Goal: Information Seeking & Learning: Check status

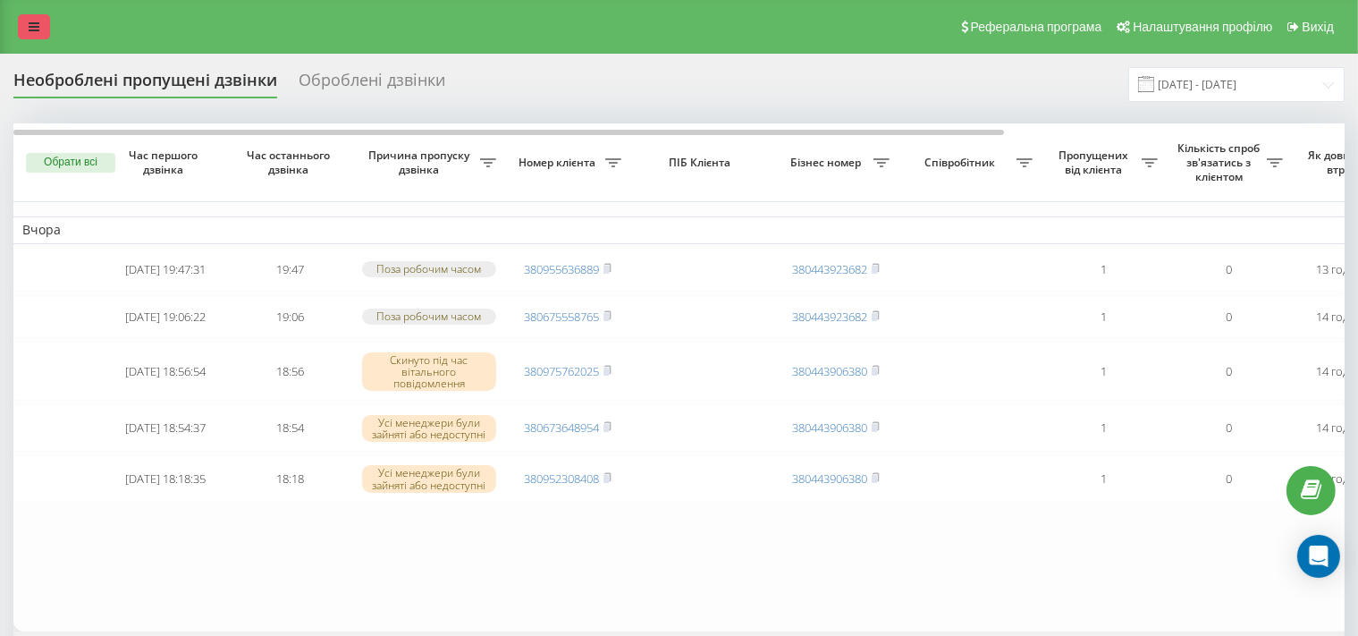
click at [30, 21] on icon at bounding box center [34, 27] width 11 height 13
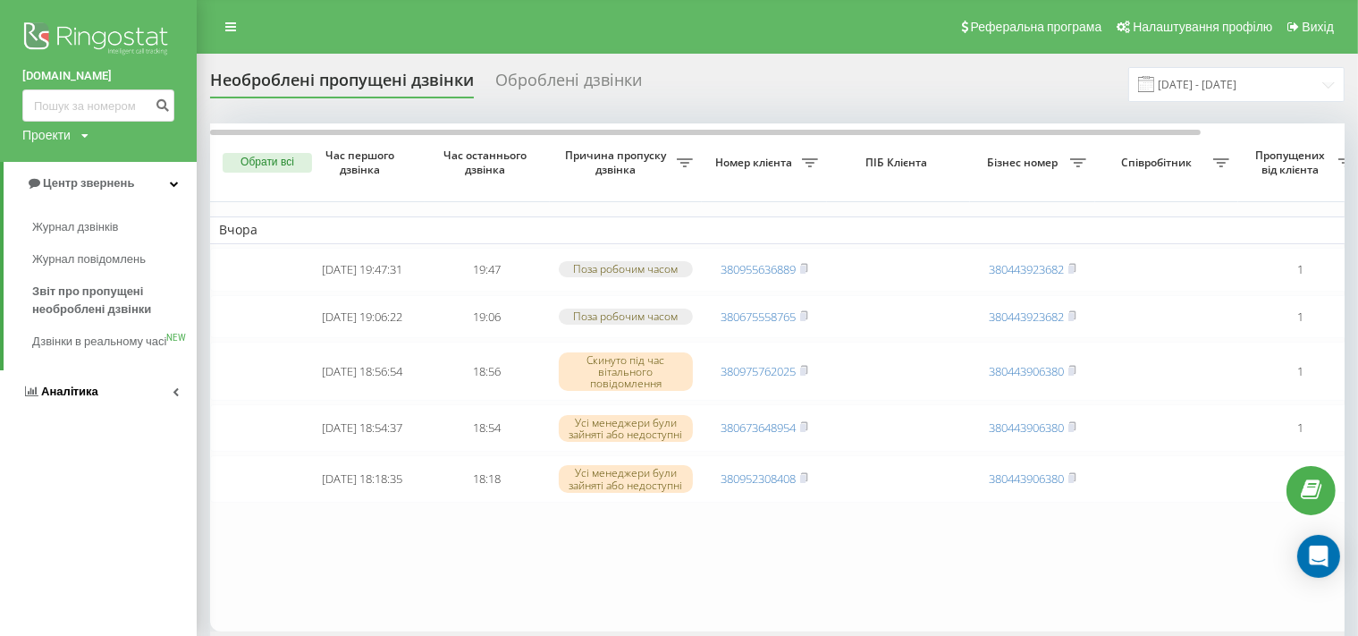
click at [89, 400] on span "Аналiтика" at bounding box center [60, 392] width 76 height 18
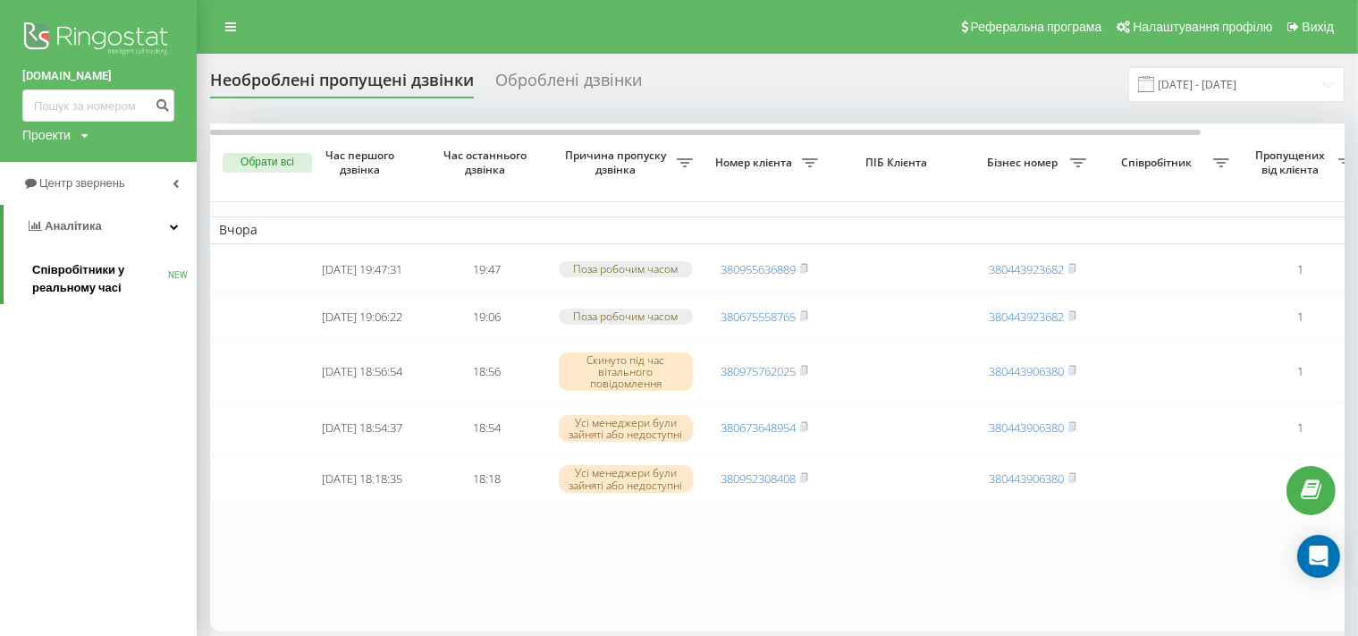
click at [91, 295] on span "Співробітники у реальному часі" at bounding box center [100, 279] width 136 height 36
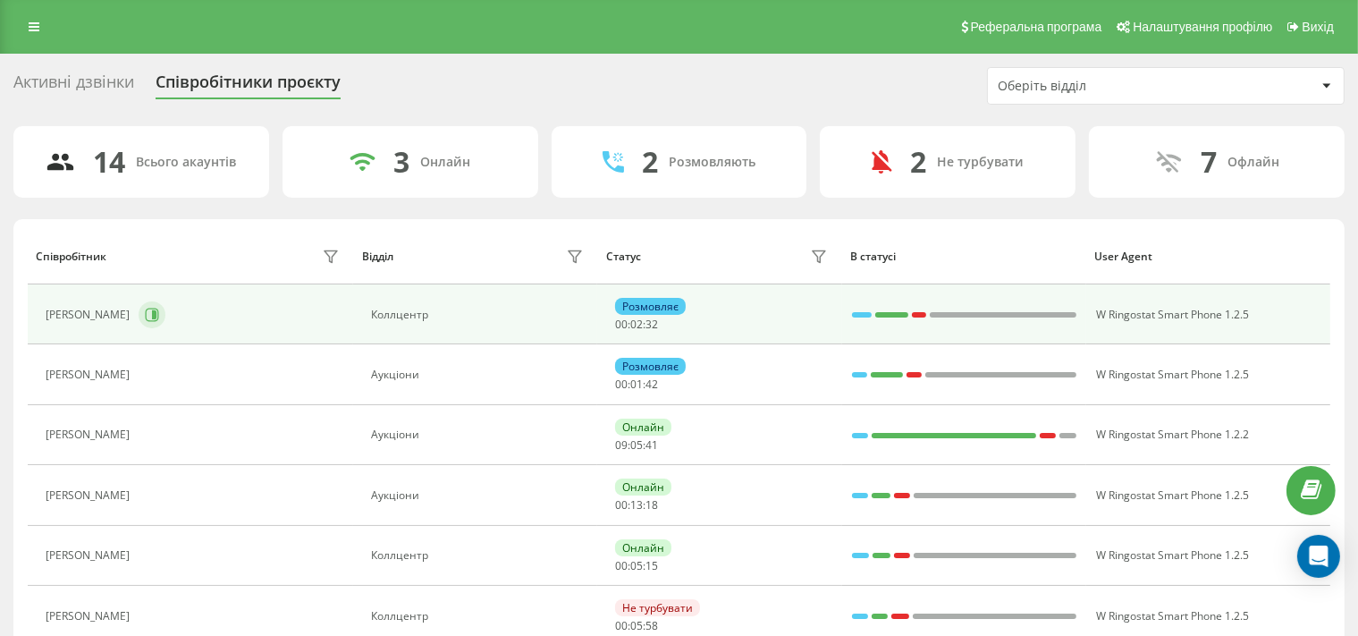
click at [159, 320] on icon at bounding box center [152, 314] width 13 height 13
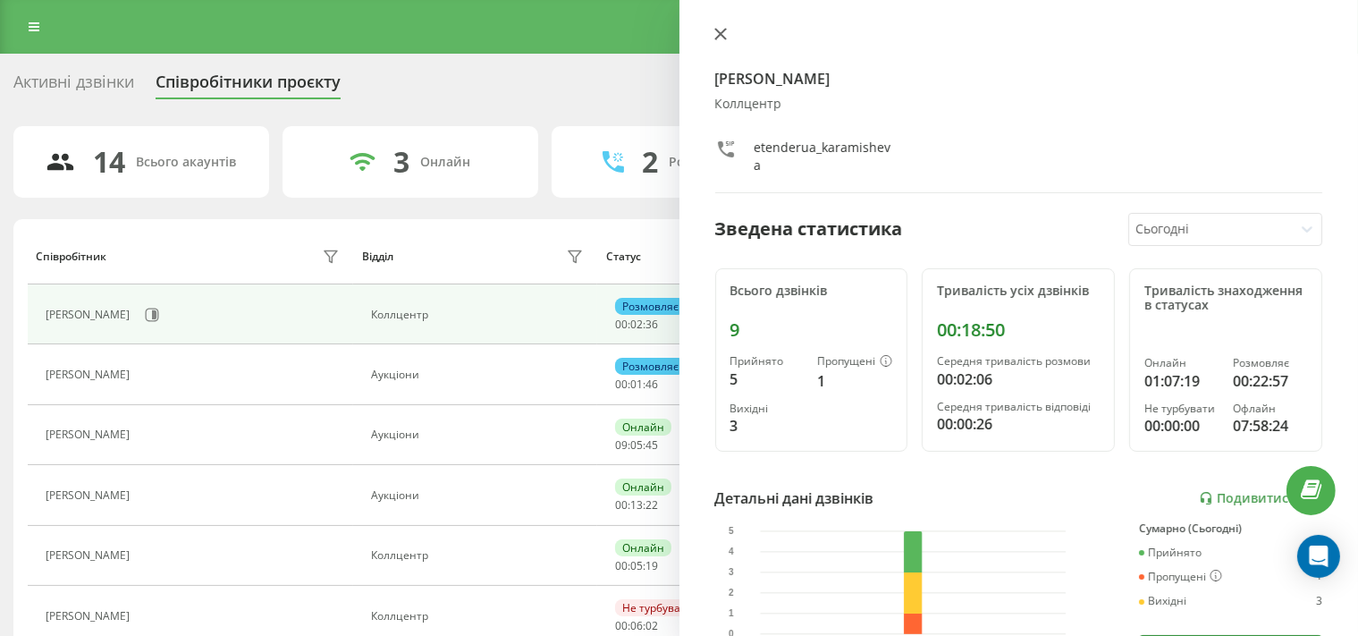
click at [714, 34] on icon at bounding box center [720, 34] width 13 height 13
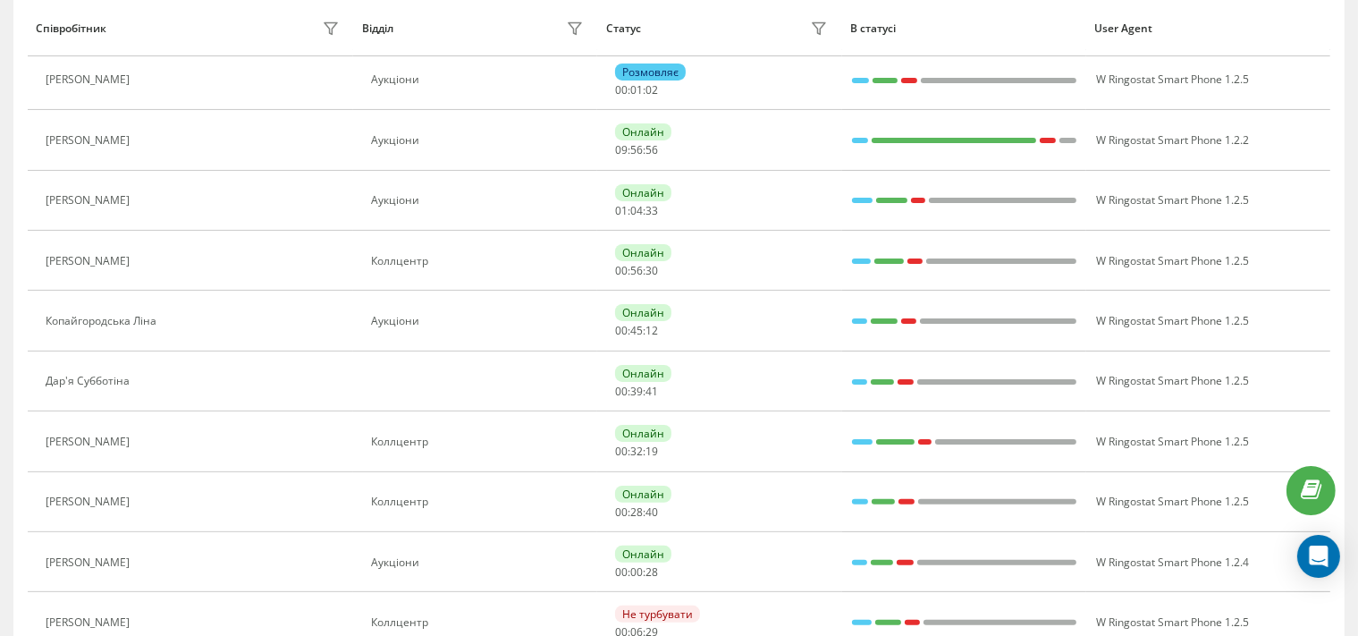
scroll to position [97, 0]
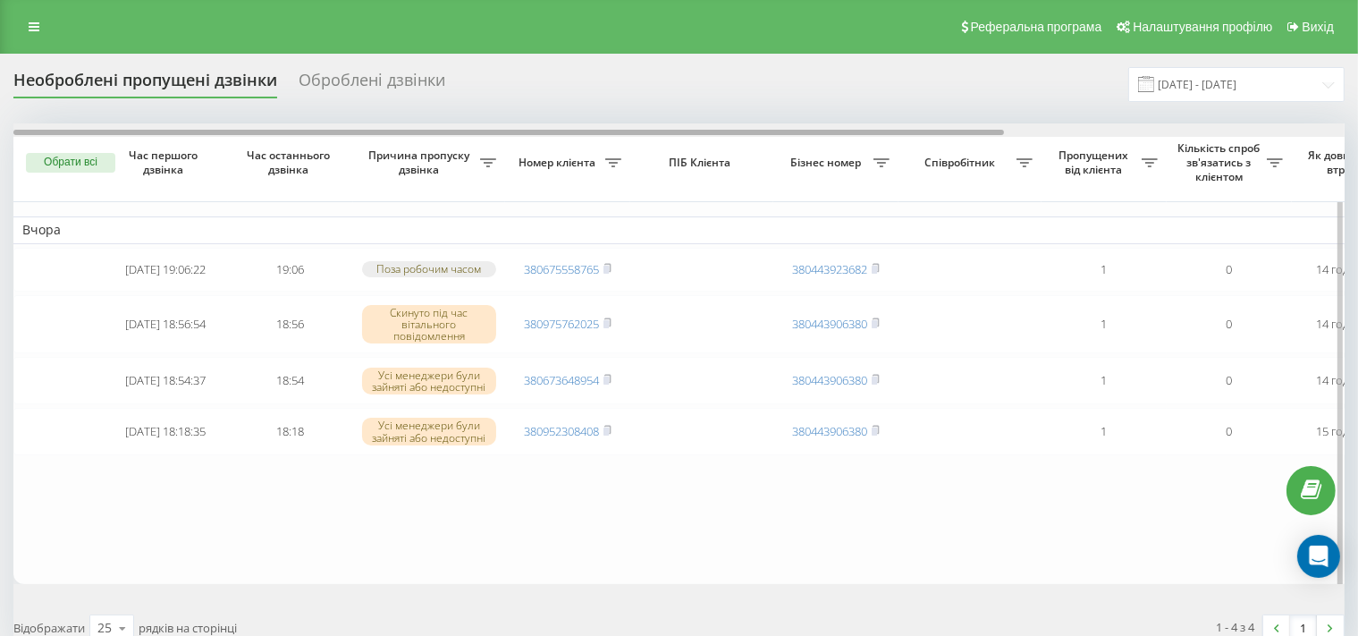
drag, startPoint x: 689, startPoint y: 134, endPoint x: 358, endPoint y: 126, distance: 330.8
click at [358, 126] on div at bounding box center [678, 129] width 1331 height 13
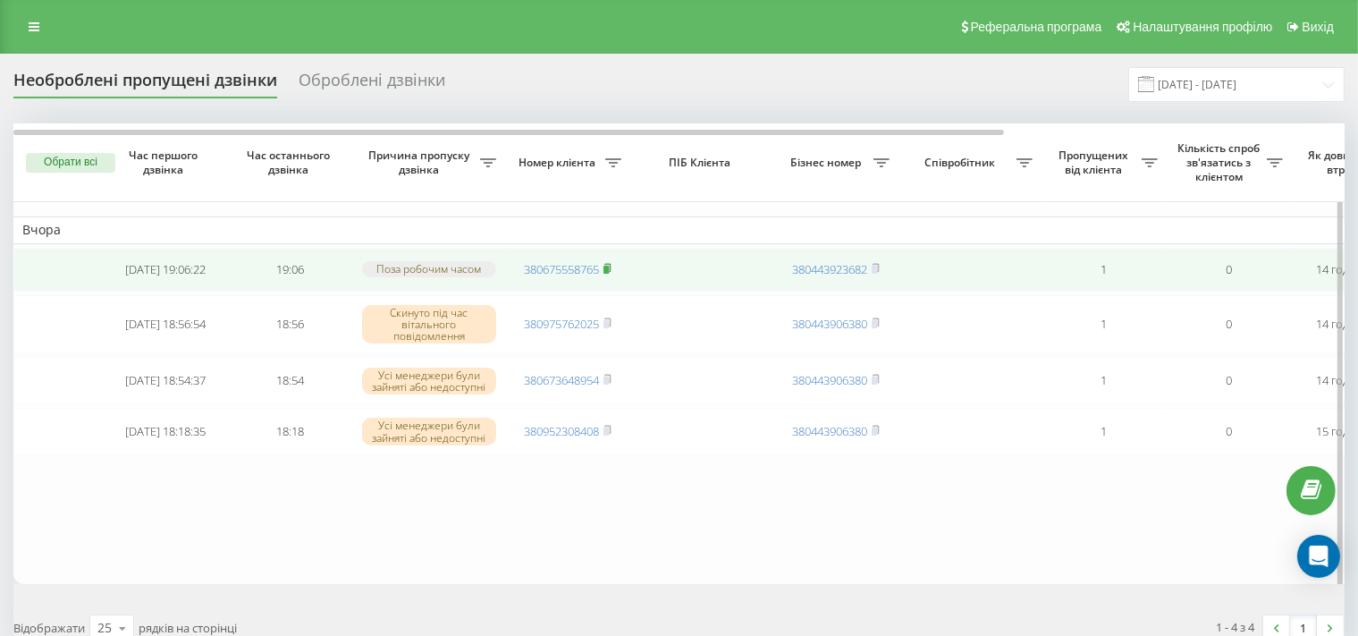
click at [609, 271] on rect at bounding box center [605, 269] width 5 height 8
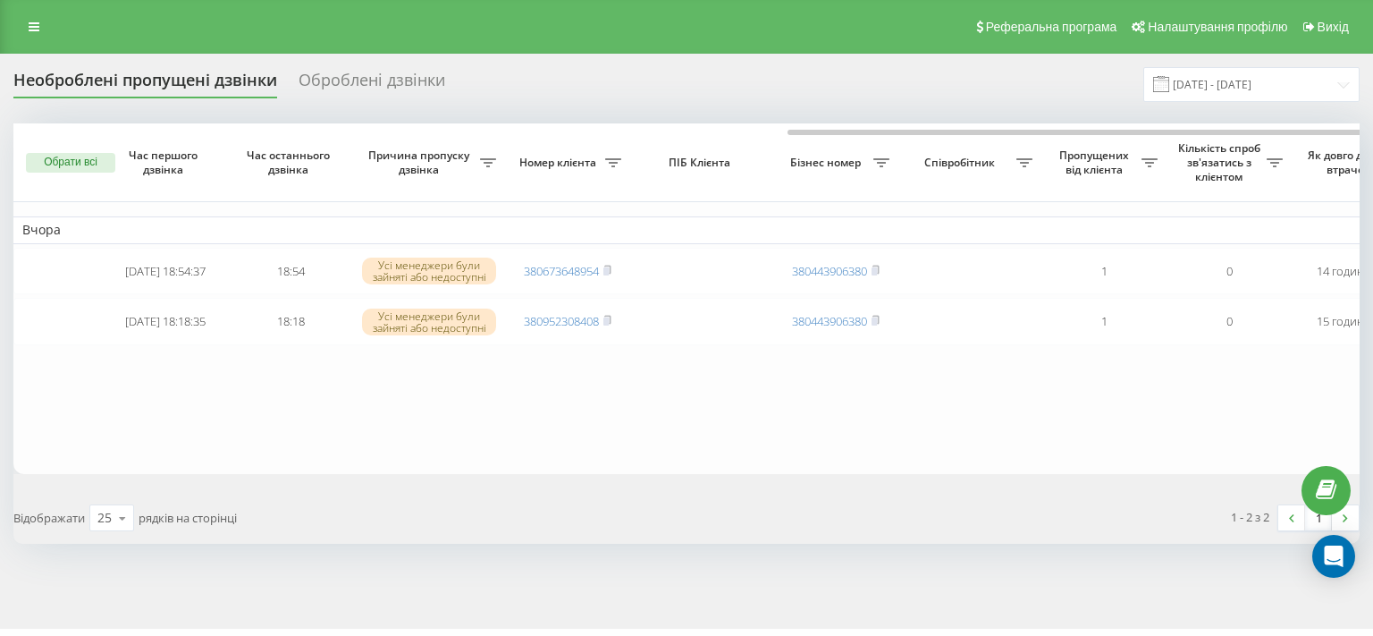
scroll to position [0, 442]
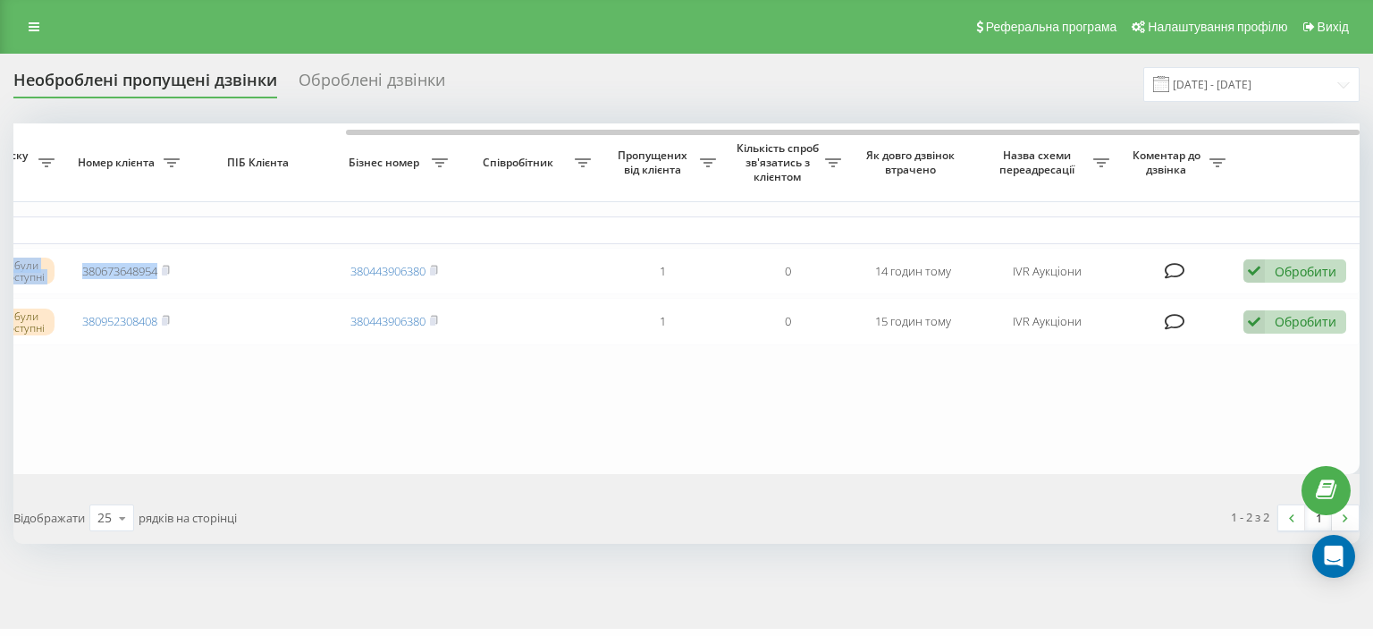
drag, startPoint x: 965, startPoint y: 137, endPoint x: 1225, endPoint y: 151, distance: 260.5
click at [1225, 151] on div "Обрати всі Час першого дзвінка Час останнього дзвінка Причина пропуску дзвінка …" at bounding box center [686, 298] width 1346 height 350
click at [1242, 80] on input "[DATE] - [DATE]" at bounding box center [1251, 84] width 216 height 35
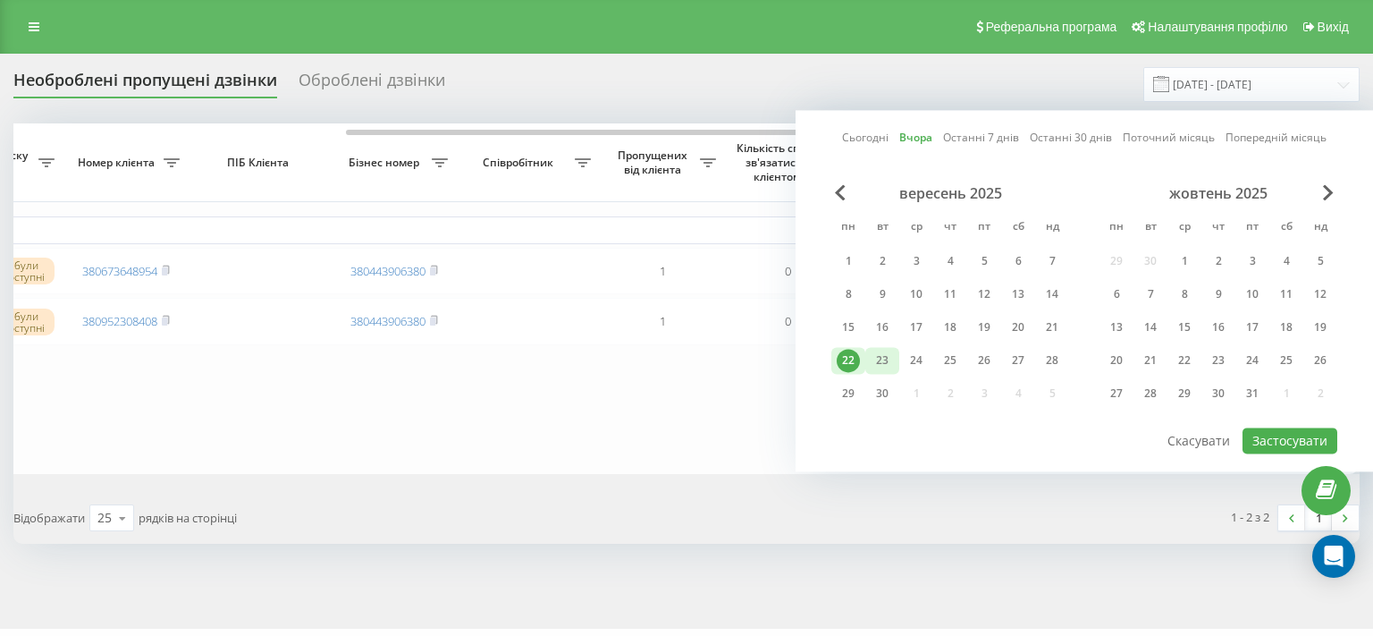
click at [881, 360] on div "23" at bounding box center [882, 360] width 23 height 23
click at [1255, 437] on button "Застосувати" at bounding box center [1290, 440] width 95 height 26
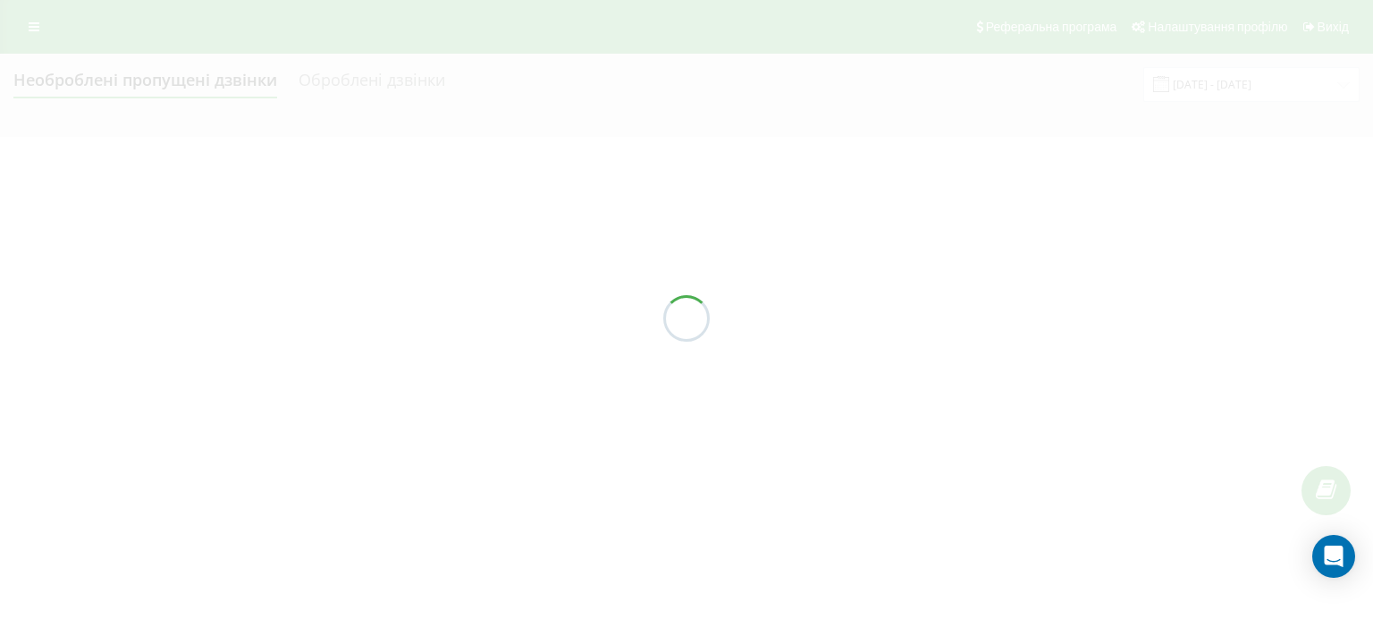
type input "[DATE] - [DATE]"
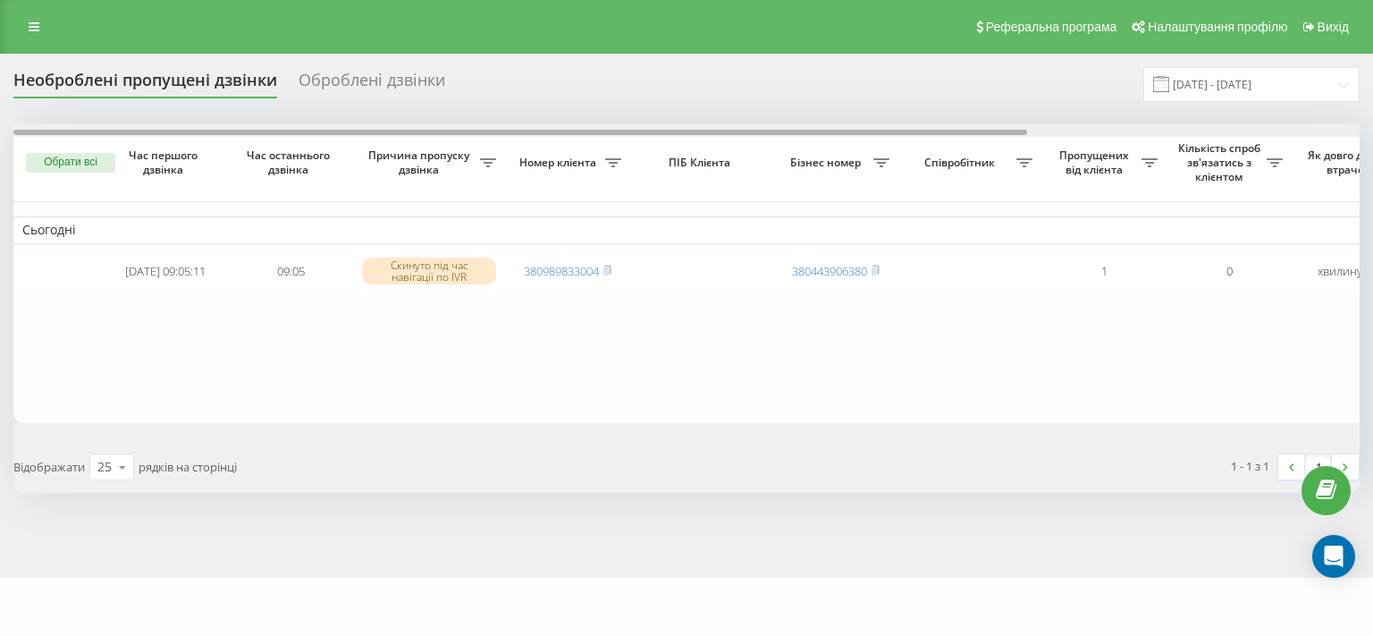
drag, startPoint x: 649, startPoint y: 131, endPoint x: 337, endPoint y: 186, distance: 316.7
click at [337, 186] on div "Обрати всі Час першого дзвінка Час останнього дзвінка Причина пропуску дзвінка …" at bounding box center [686, 272] width 1346 height 299
drag, startPoint x: 544, startPoint y: 135, endPoint x: 57, endPoint y: 190, distance: 490.2
click at [57, 190] on div "Обрати всі Час першого дзвінка Час останнього дзвінка Причина пропуску дзвінка …" at bounding box center [686, 272] width 1346 height 299
drag, startPoint x: 709, startPoint y: 134, endPoint x: 47, endPoint y: 141, distance: 661.5
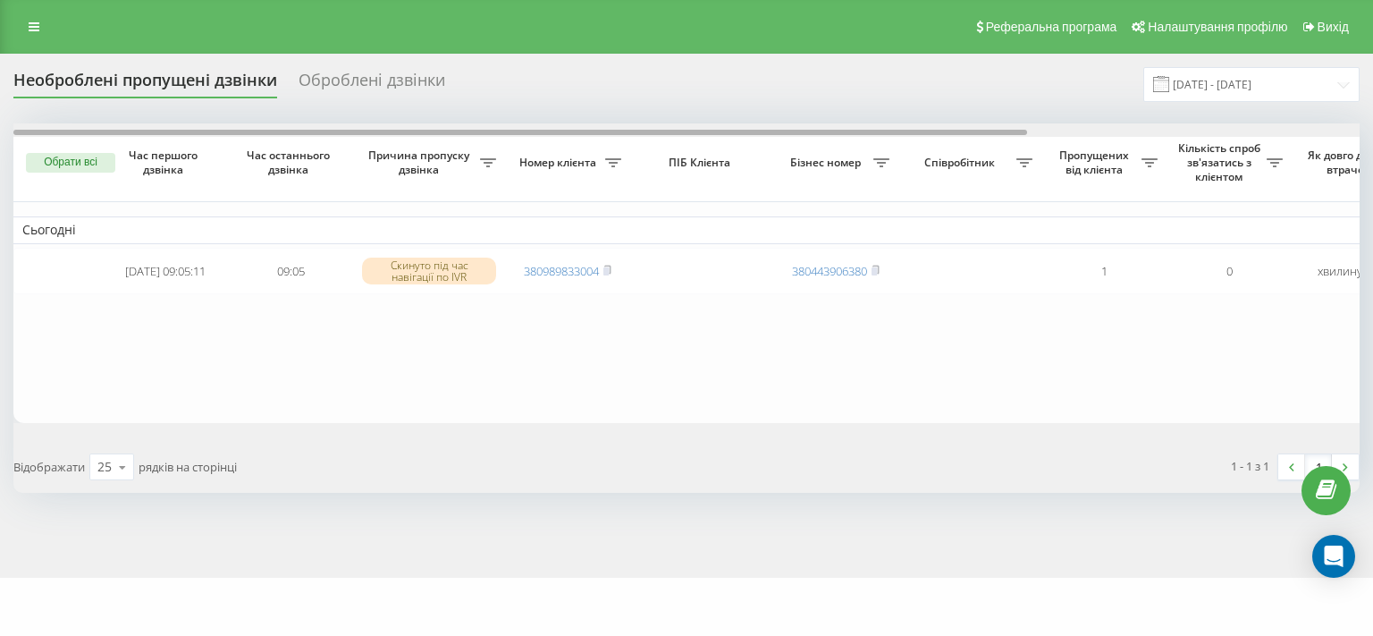
click at [47, 140] on div "Обрати всі Час першого дзвінка Час останнього дзвінка Причина пропуску дзвінка …" at bounding box center [686, 272] width 1346 height 299
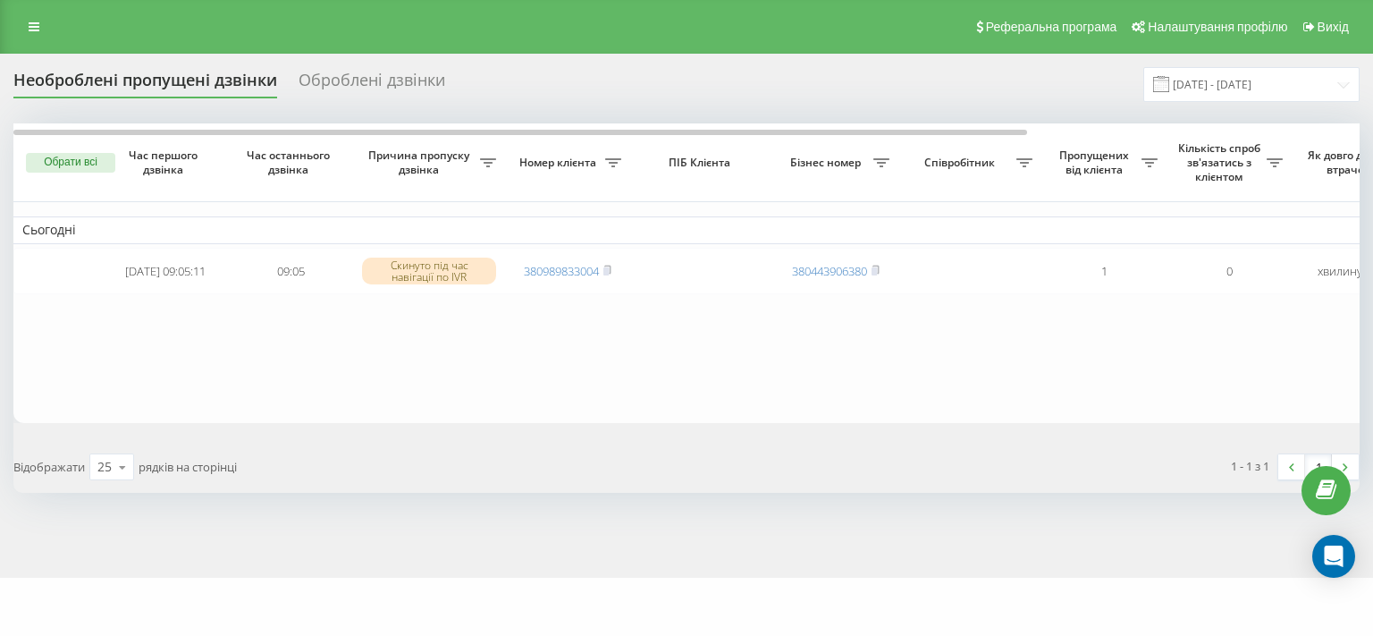
click at [350, 361] on table "Сьогодні 2025-09-23 09:05:11 09:05 Скинуто під час навігації по IVR 38098983300…" at bounding box center [907, 272] width 1788 height 299
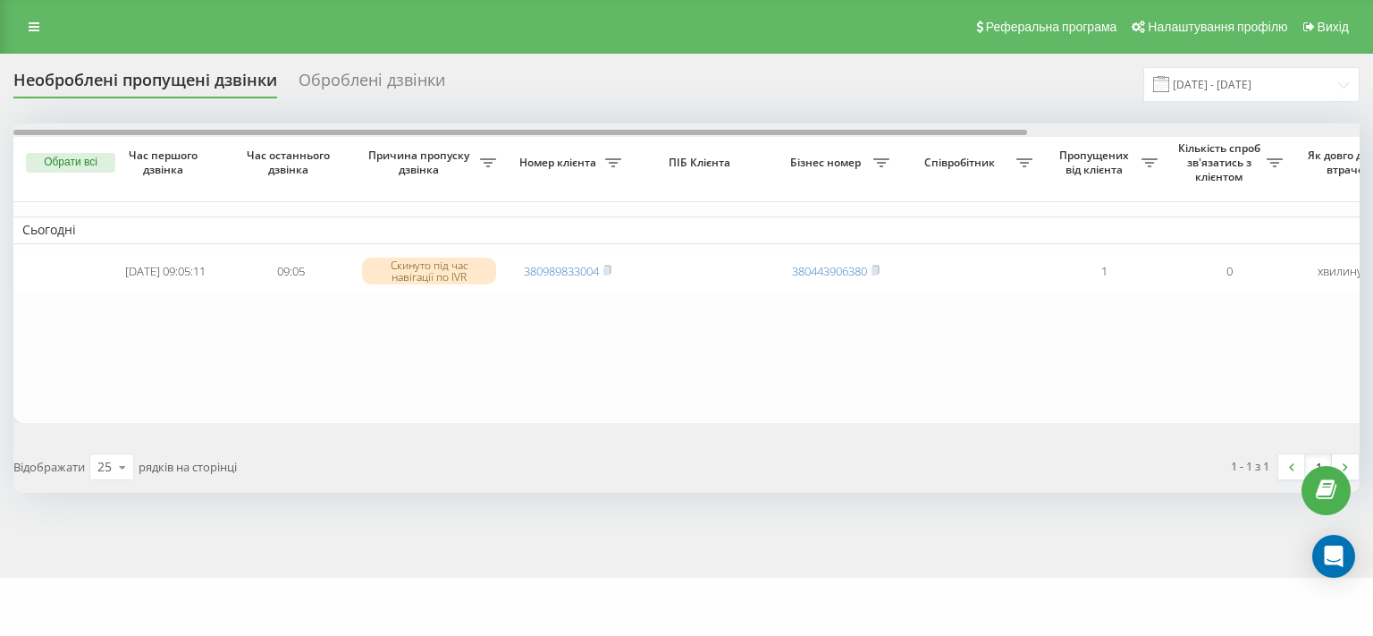
drag, startPoint x: 439, startPoint y: 133, endPoint x: 287, endPoint y: 110, distance: 153.7
click at [287, 110] on div "Необроблені пропущені дзвінки Оброблені дзвінки 23.09.2025 - 23.09.2025 Обрати …" at bounding box center [686, 279] width 1346 height 425
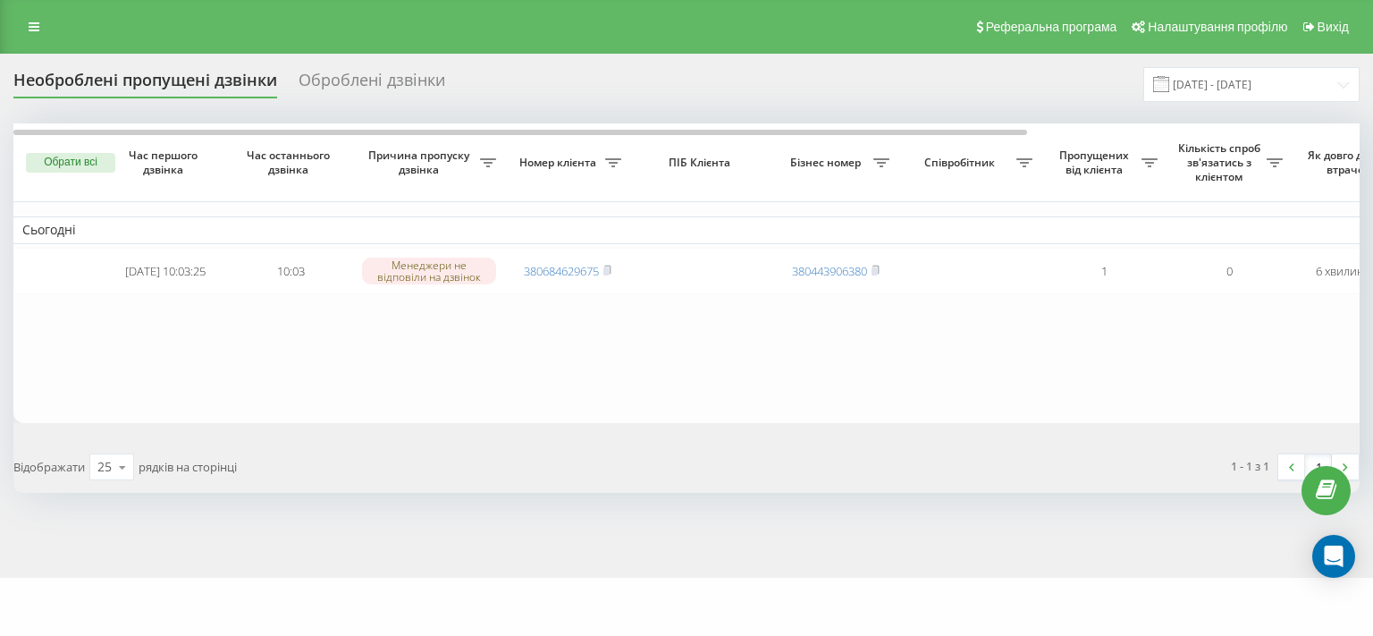
scroll to position [0, 442]
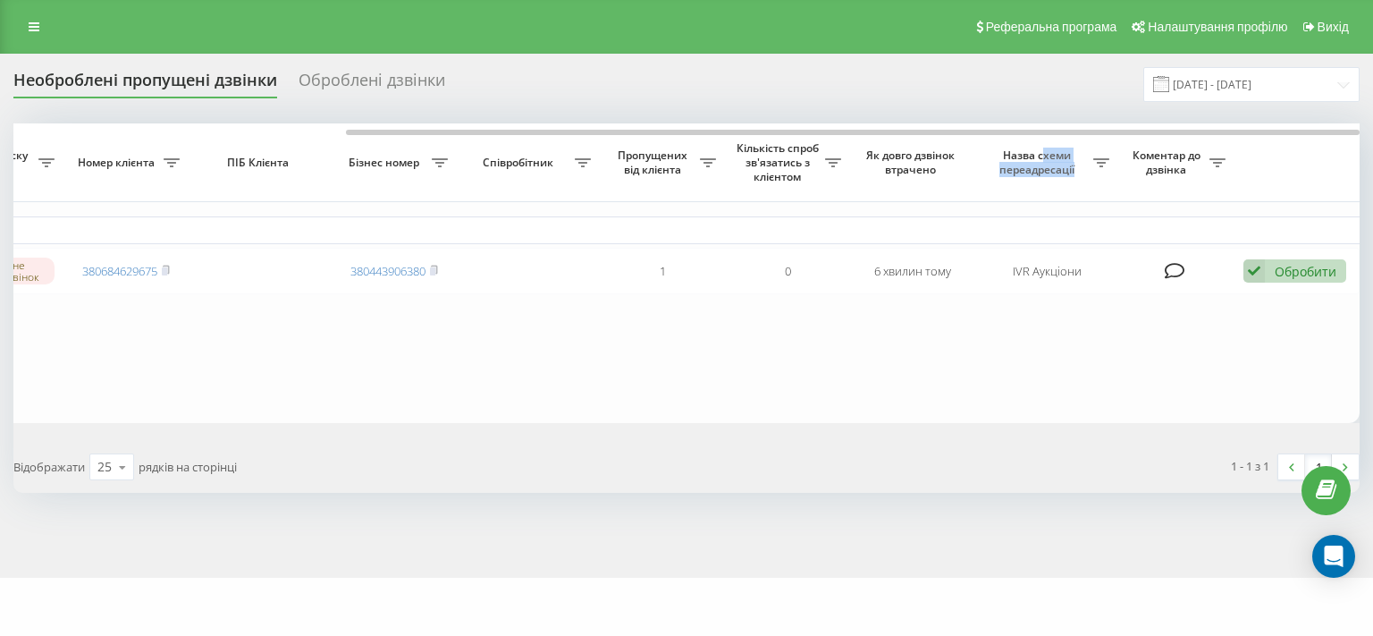
drag, startPoint x: 689, startPoint y: 119, endPoint x: 1041, endPoint y: 145, distance: 352.3
click at [1041, 145] on div "Обрати всі Час першого дзвінка Час останнього дзвінка Причина пропуску дзвінка …" at bounding box center [686, 272] width 1346 height 299
click at [956, 394] on table "Сьогодні 2025-09-23 10:03:25 10:03 Менеджери не відповіли на дзвінок 3806846296…" at bounding box center [466, 272] width 1788 height 299
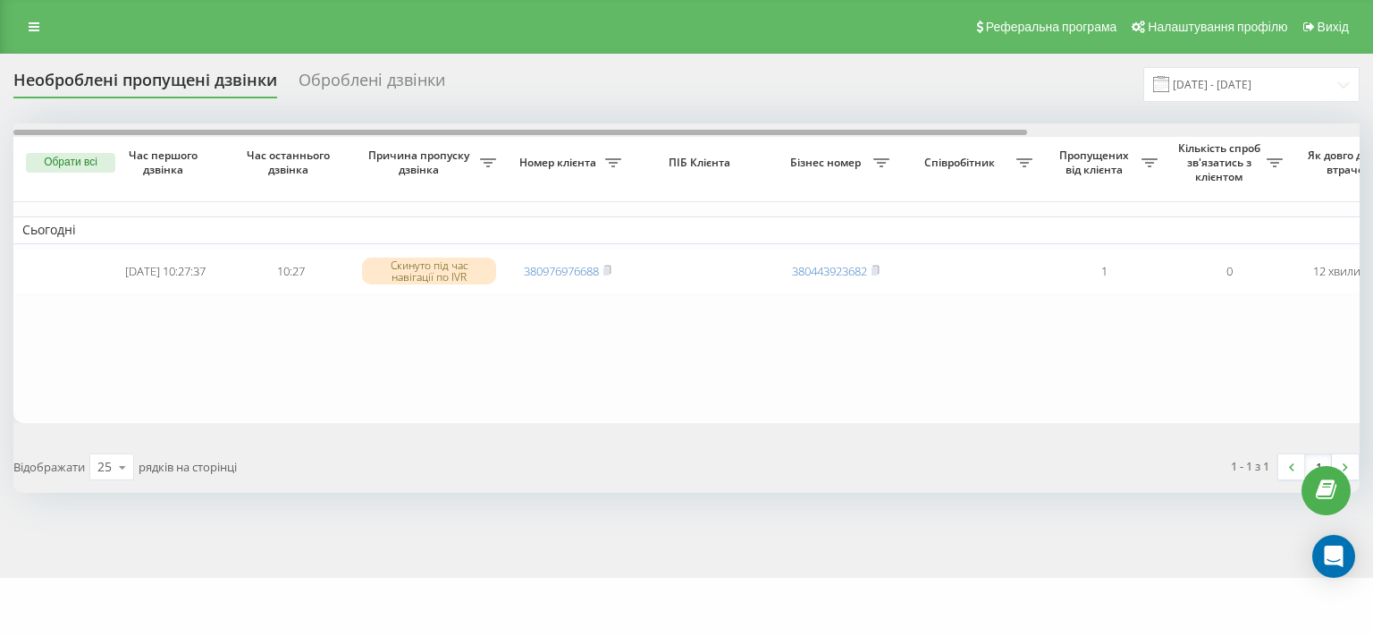
drag, startPoint x: 569, startPoint y: 131, endPoint x: 103, endPoint y: 147, distance: 466.0
click at [103, 147] on div "Обрати всі Час першого дзвінка Час останнього дзвінка Причина пропуску дзвінка …" at bounding box center [686, 272] width 1346 height 299
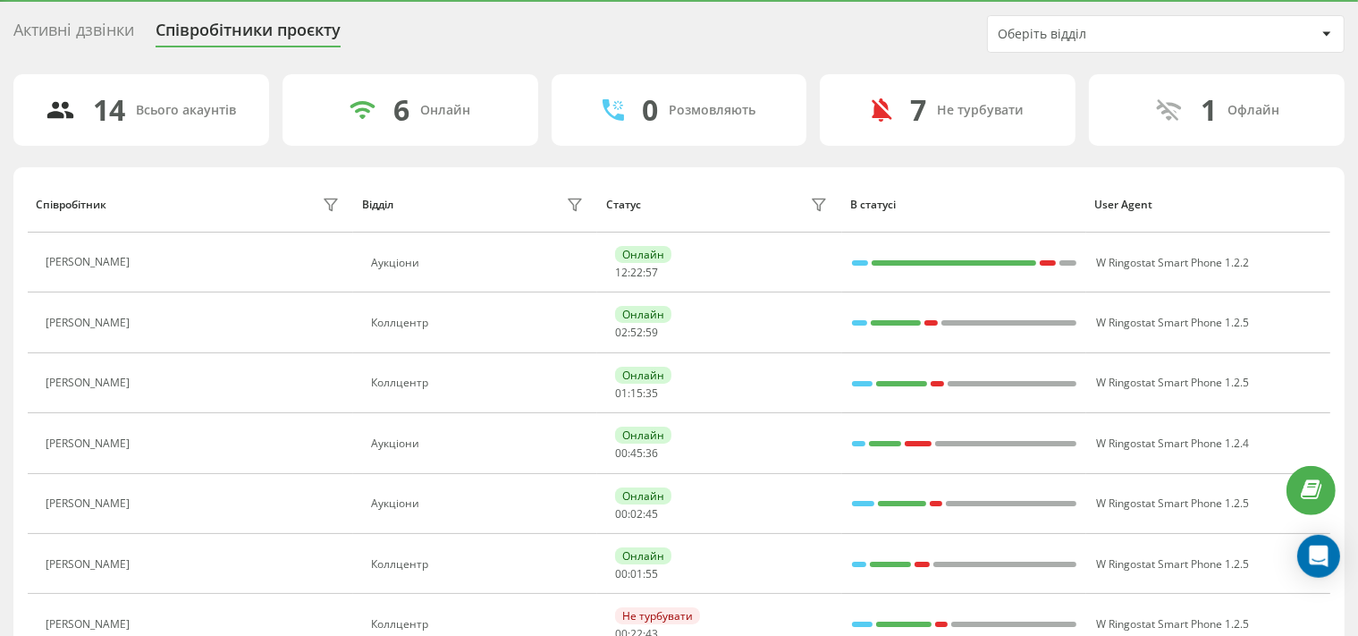
scroll to position [94, 0]
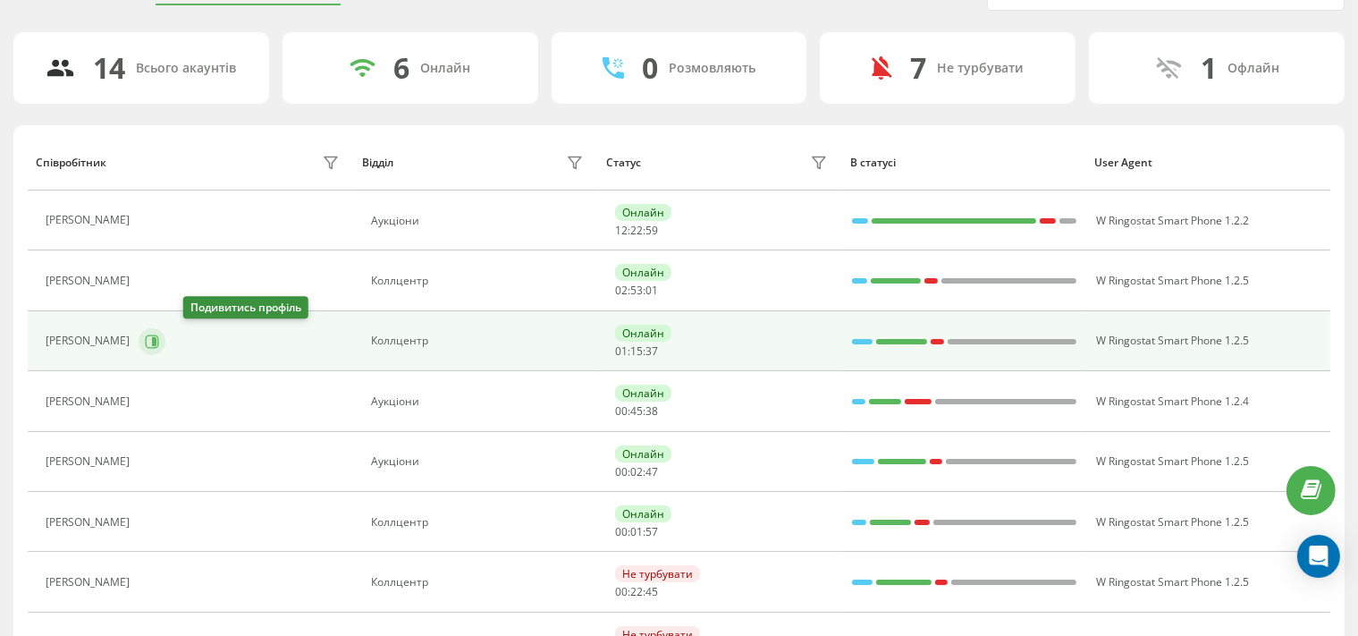
click at [159, 336] on icon at bounding box center [152, 341] width 14 height 14
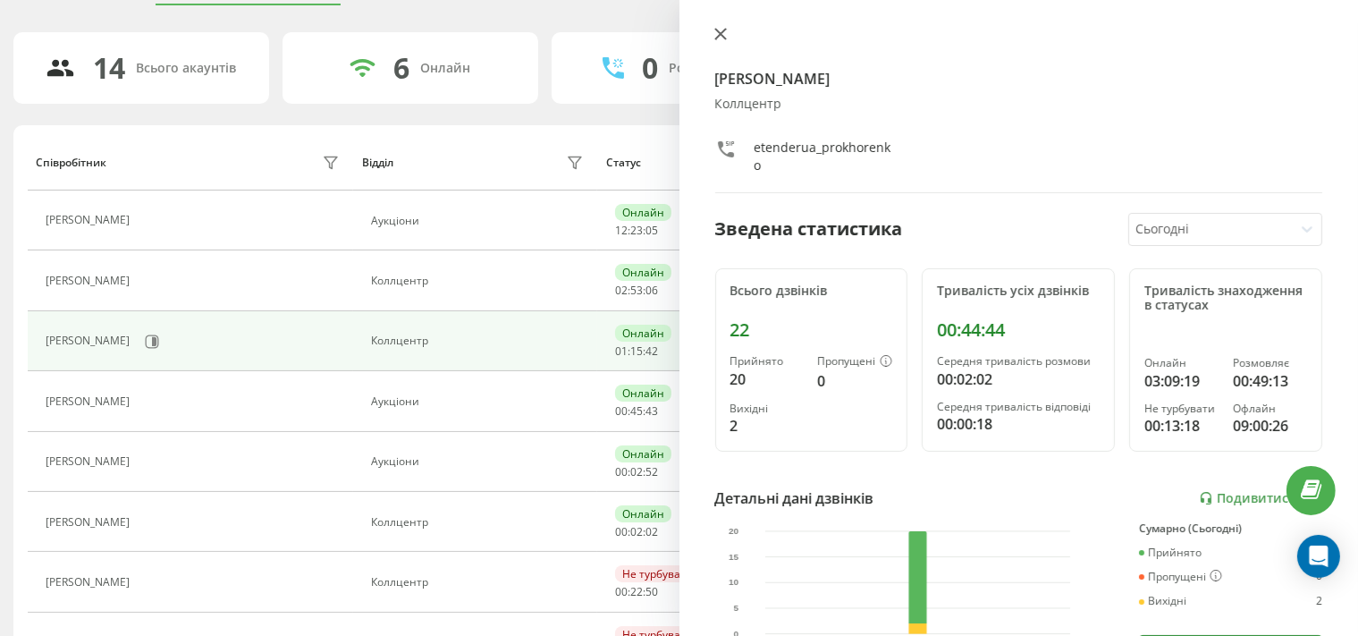
click at [721, 29] on button at bounding box center [720, 35] width 23 height 17
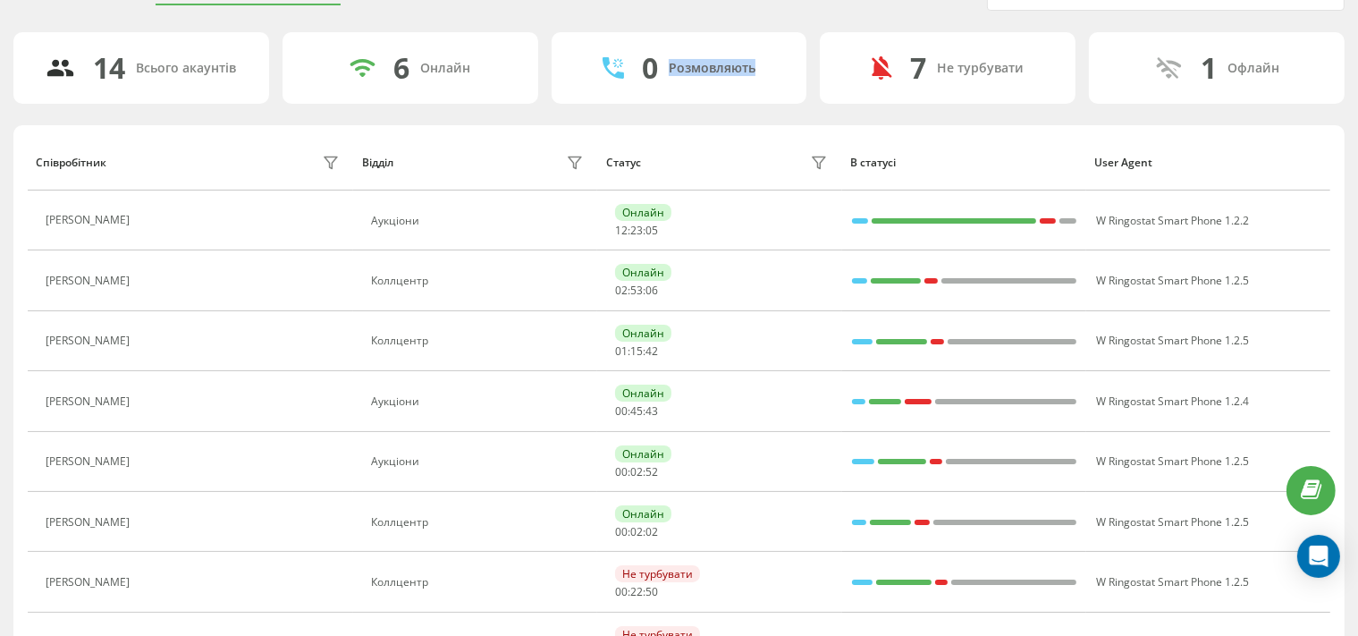
click at [721, 29] on div "Активні дзвінки Співробітники проєкту Оберіть відділ 14 Всього акаунтів 6 Онлай…" at bounding box center [678, 530] width 1331 height 1115
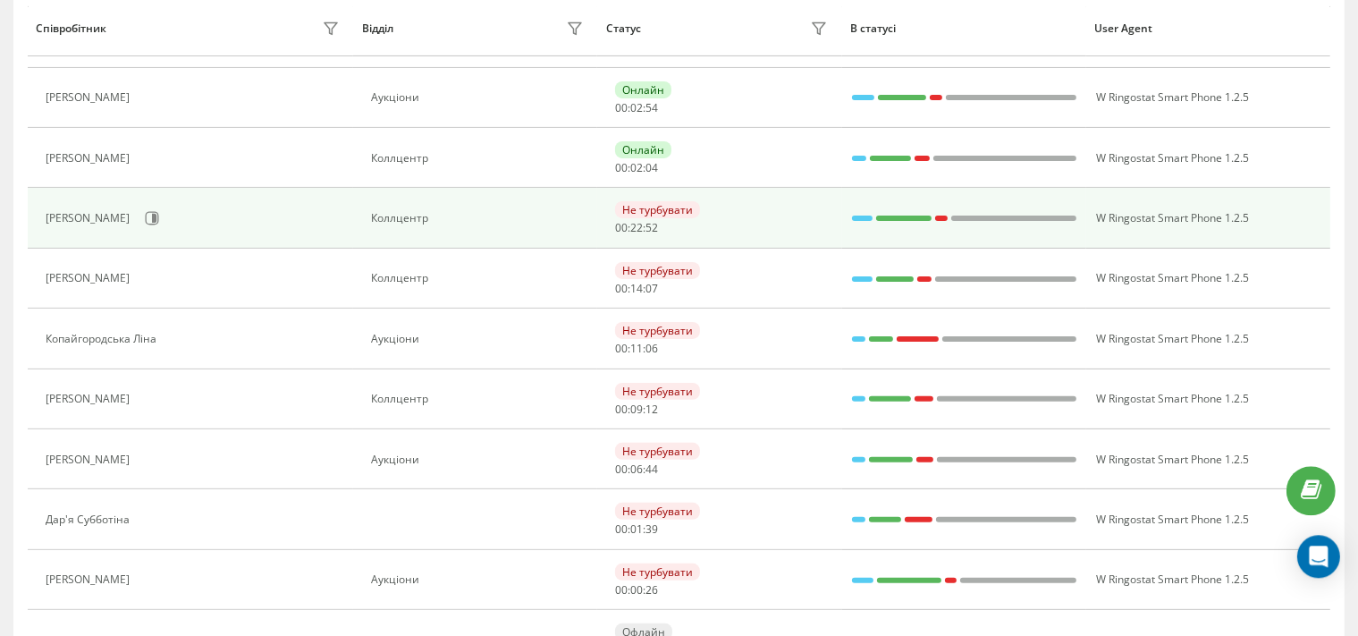
scroll to position [472, 0]
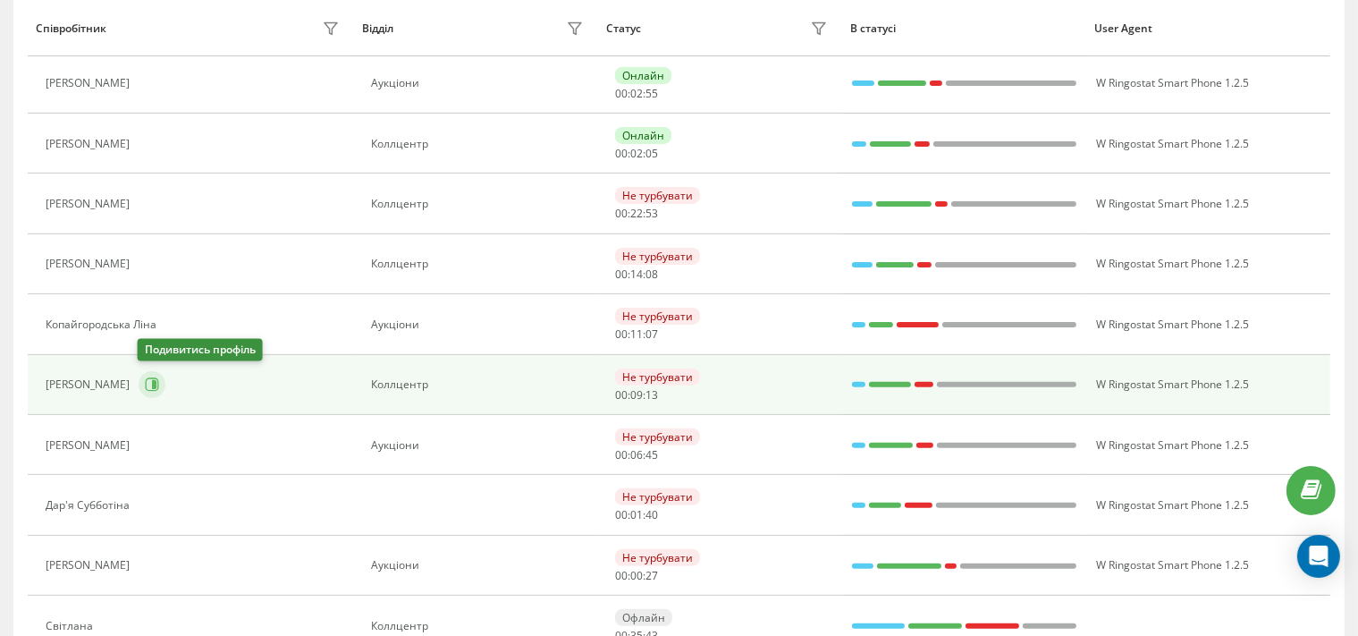
click at [147, 384] on icon at bounding box center [152, 384] width 14 height 14
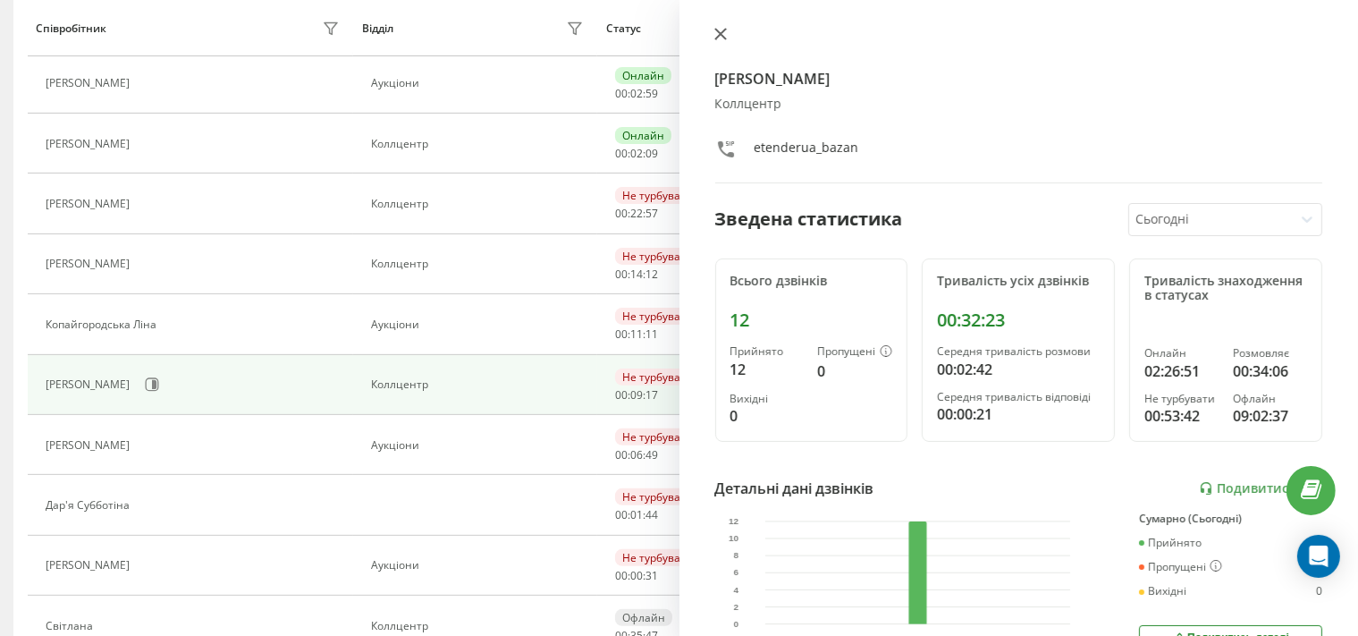
click at [720, 41] on button at bounding box center [720, 35] width 23 height 17
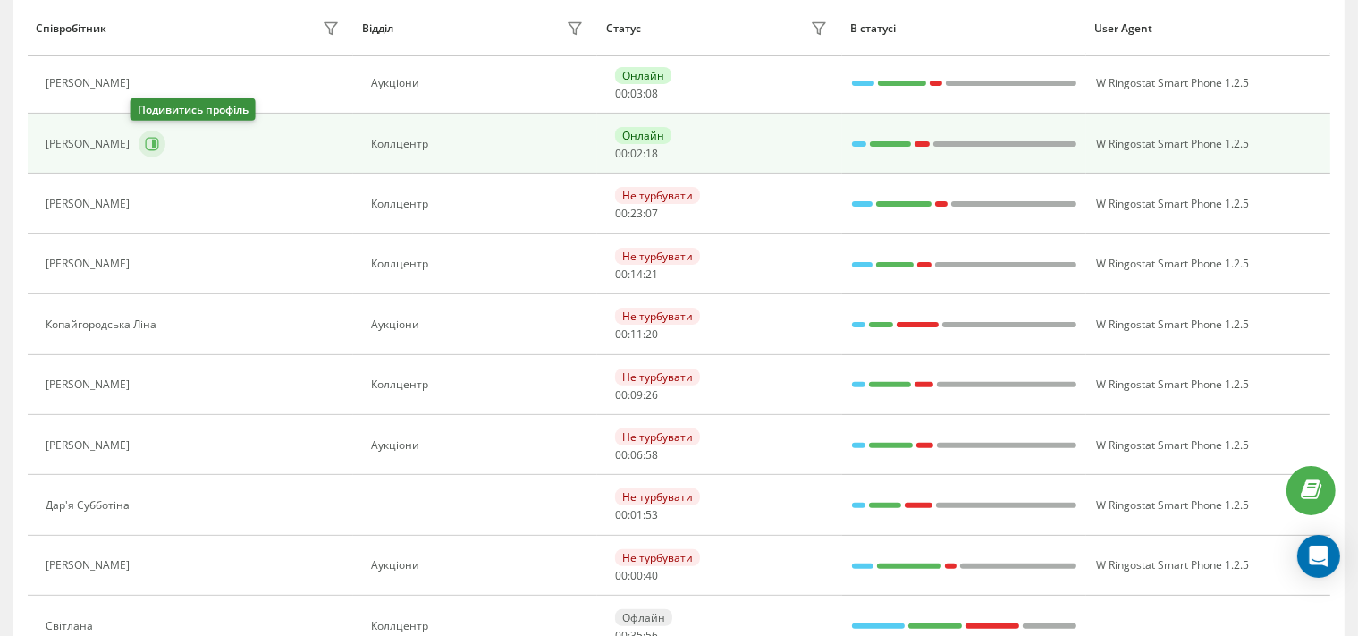
click at [152, 141] on icon at bounding box center [154, 143] width 4 height 9
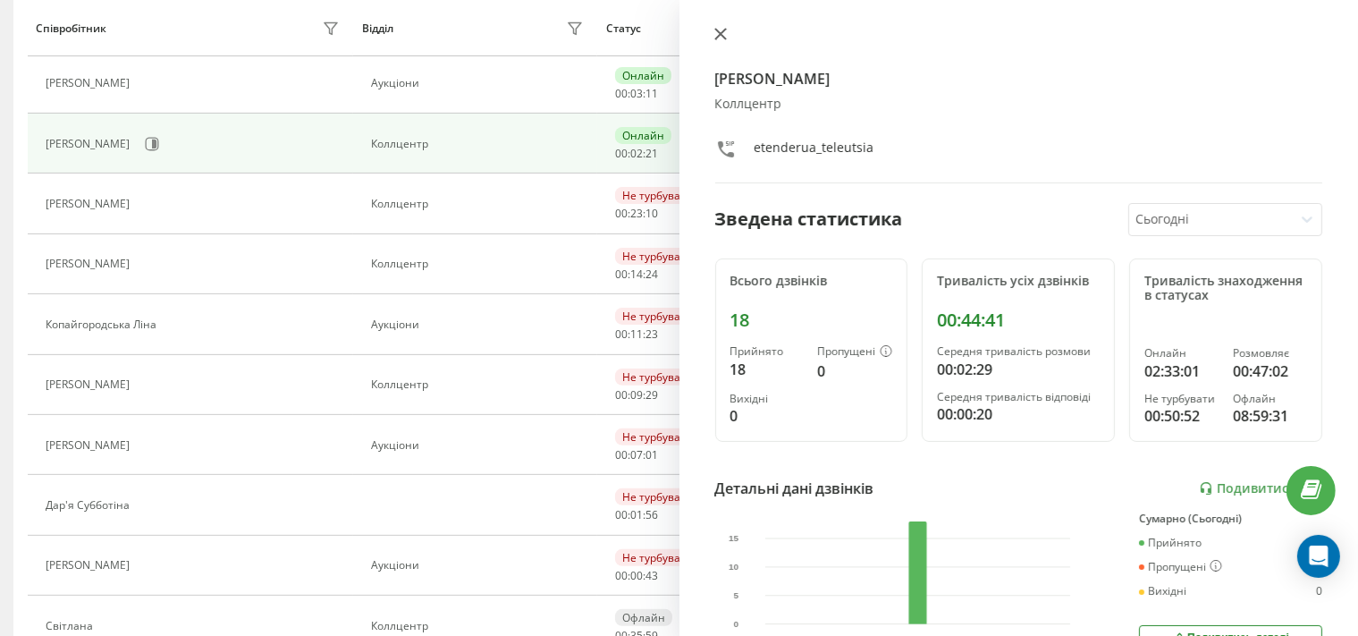
click at [719, 38] on icon at bounding box center [720, 34] width 13 height 13
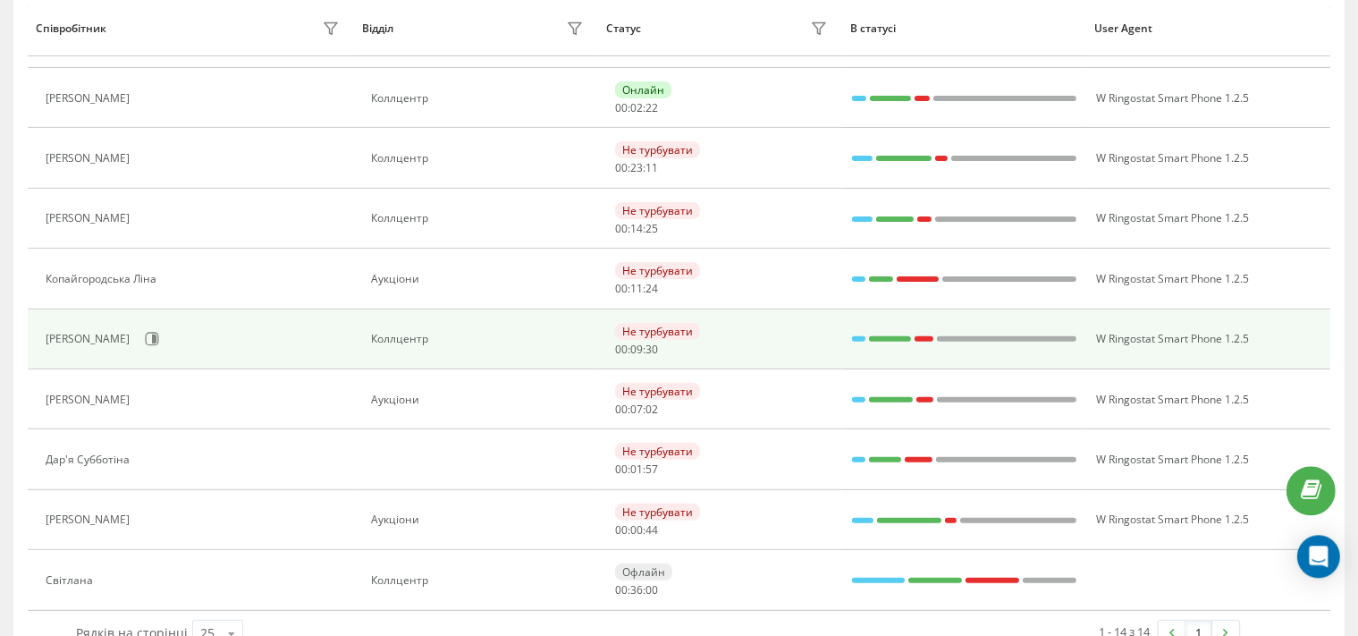
scroll to position [555, 0]
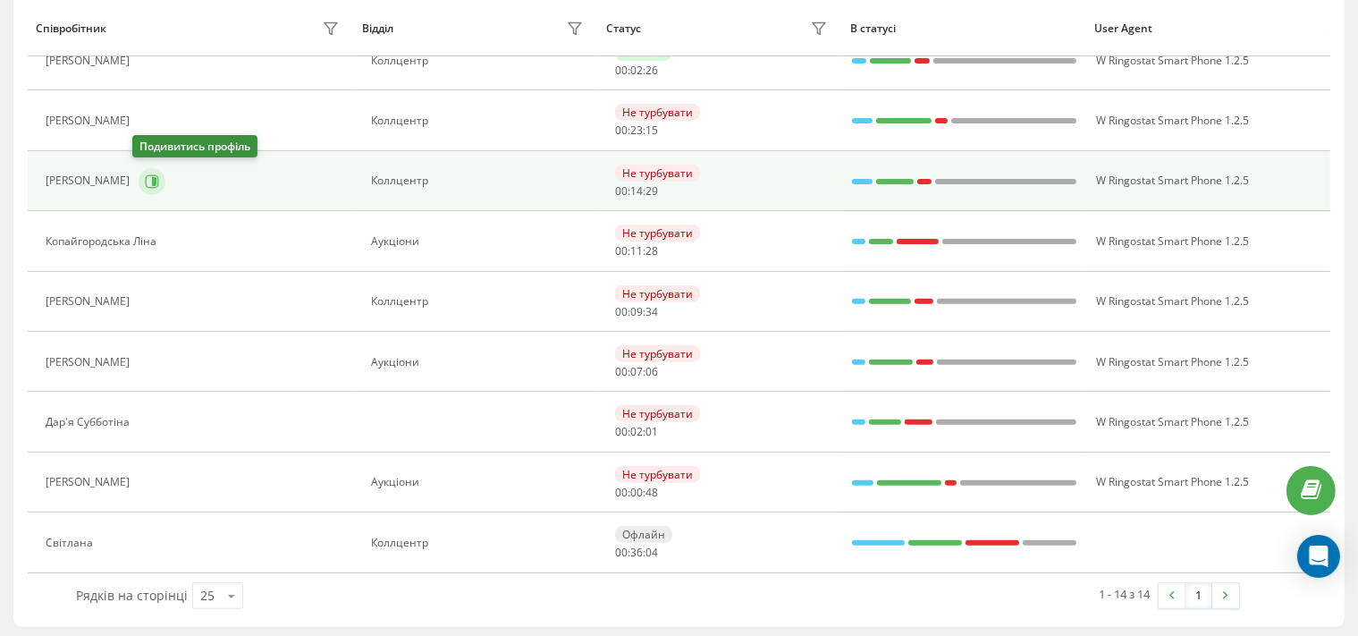
click at [145, 175] on icon at bounding box center [152, 181] width 14 height 14
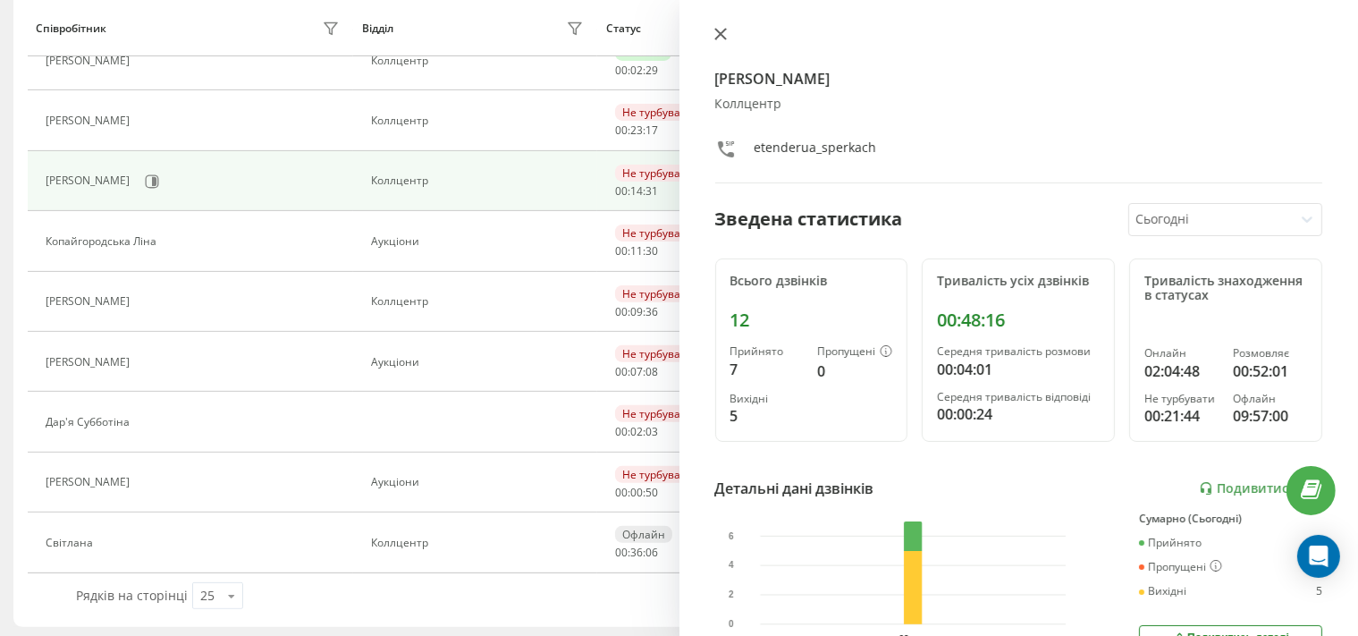
click at [717, 34] on icon at bounding box center [719, 34] width 11 height 11
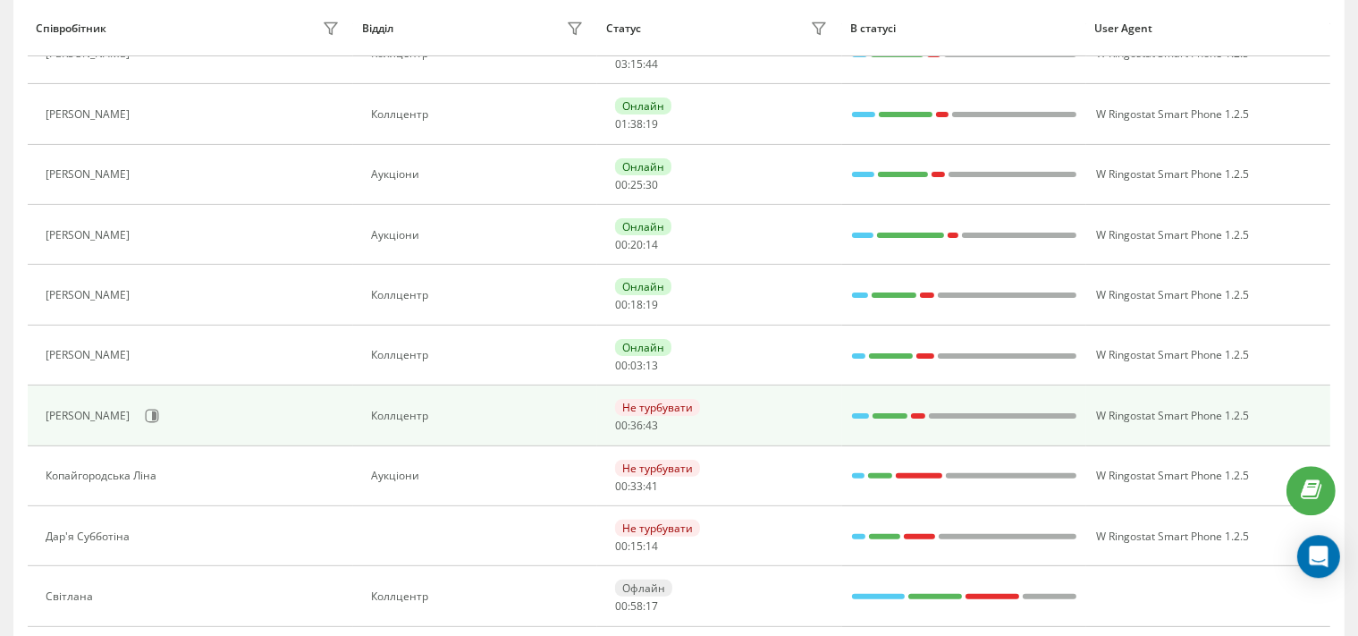
scroll to position [383, 0]
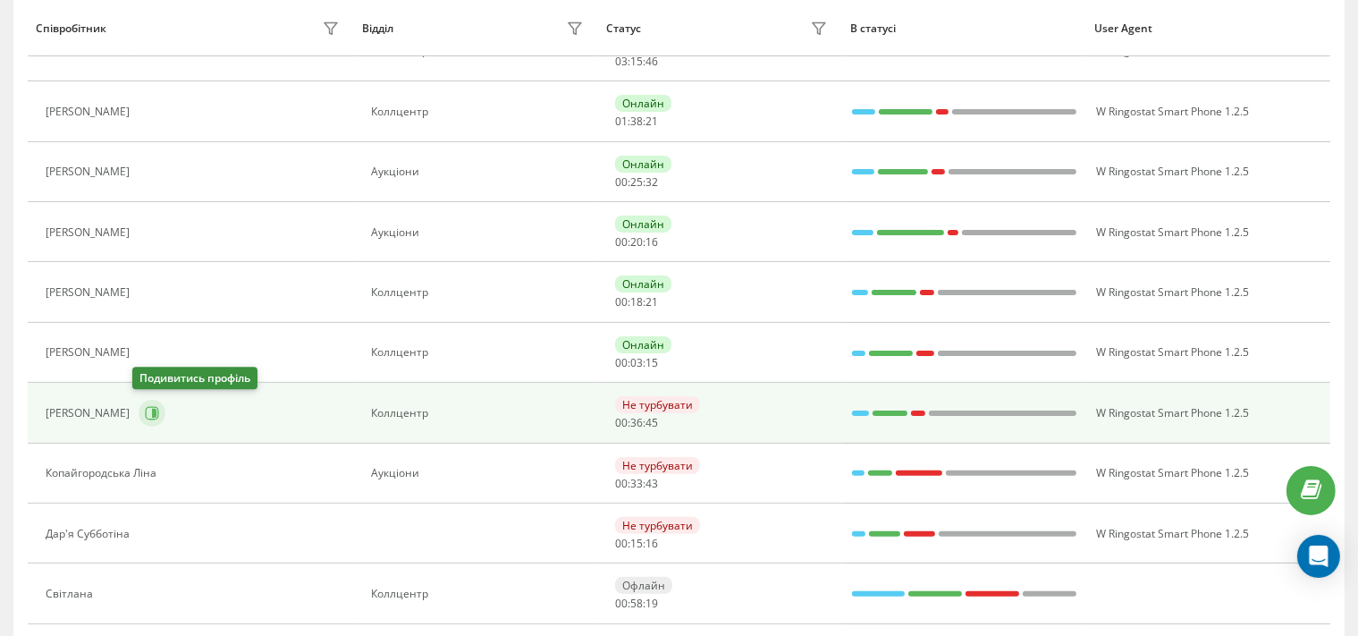
click at [147, 406] on icon at bounding box center [152, 413] width 14 height 14
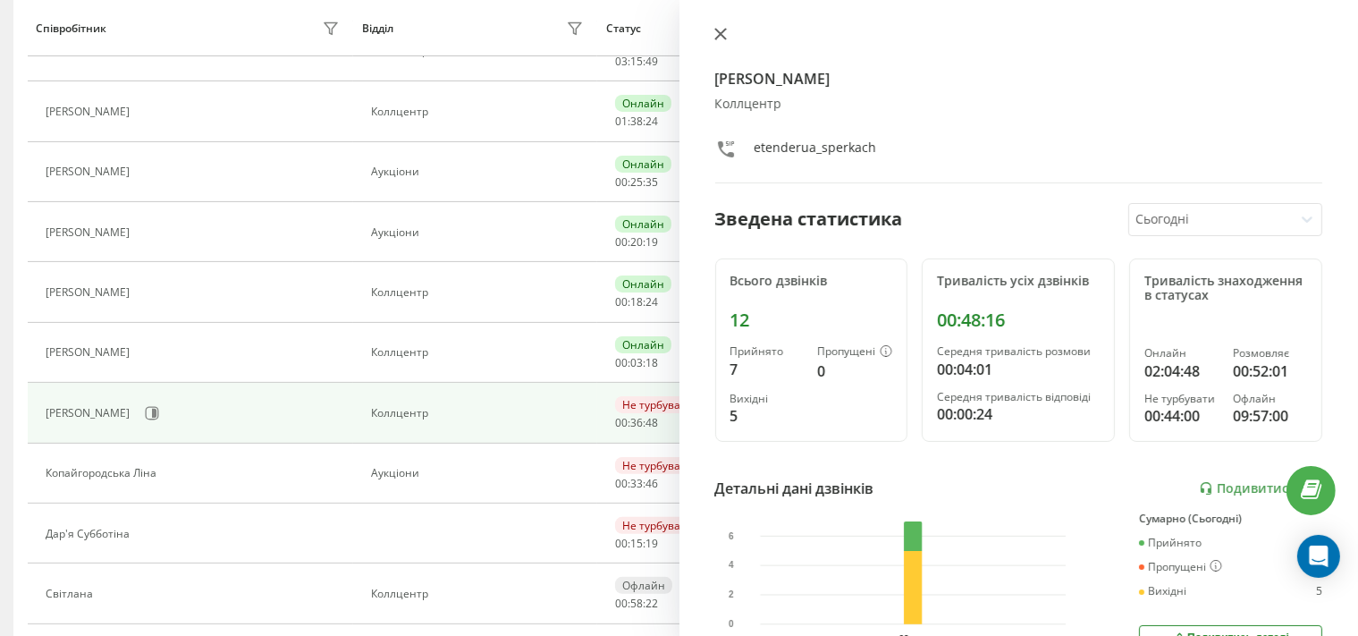
click at [718, 34] on icon at bounding box center [719, 34] width 11 height 11
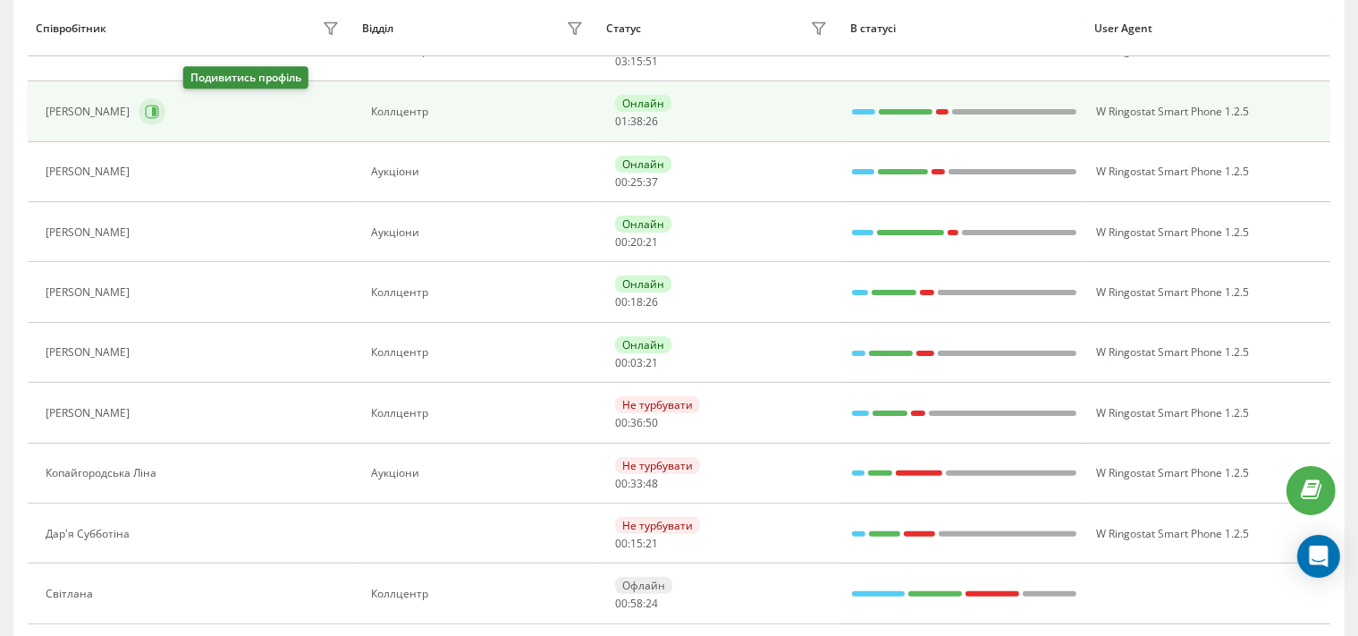
click at [159, 113] on icon at bounding box center [152, 111] width 13 height 13
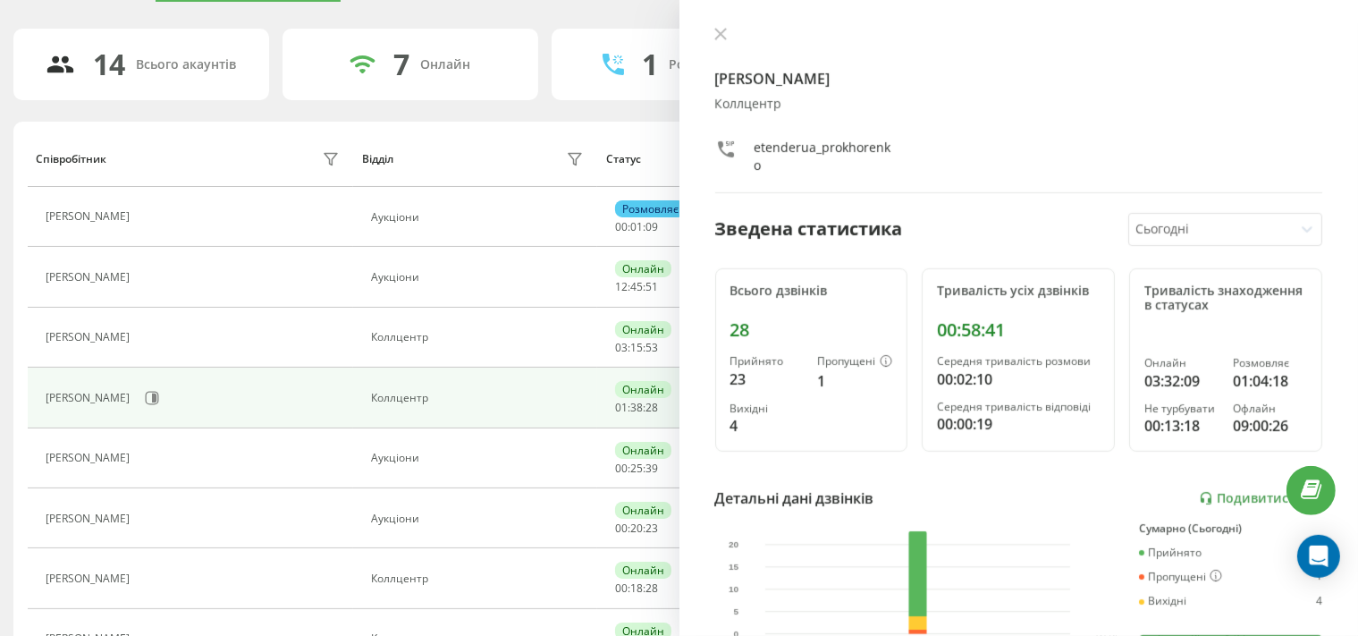
scroll to position [6, 0]
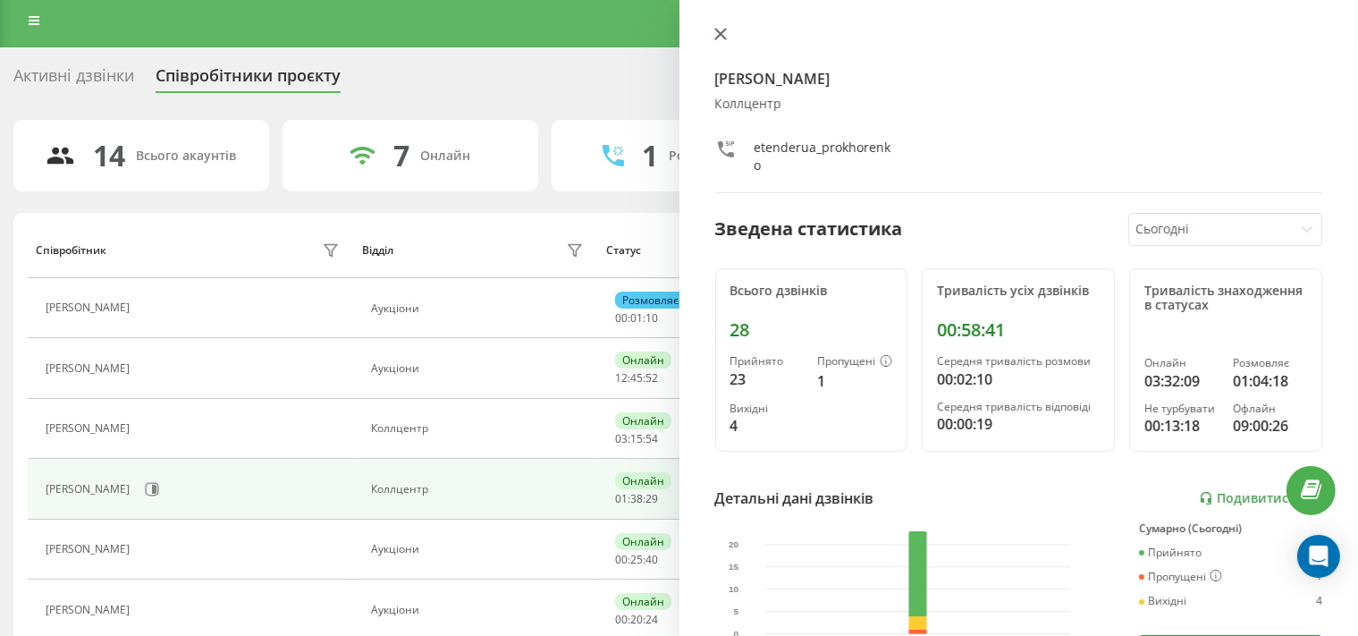
drag, startPoint x: 720, startPoint y: 30, endPoint x: 706, endPoint y: 35, distance: 15.0
click at [720, 30] on icon at bounding box center [720, 34] width 13 height 13
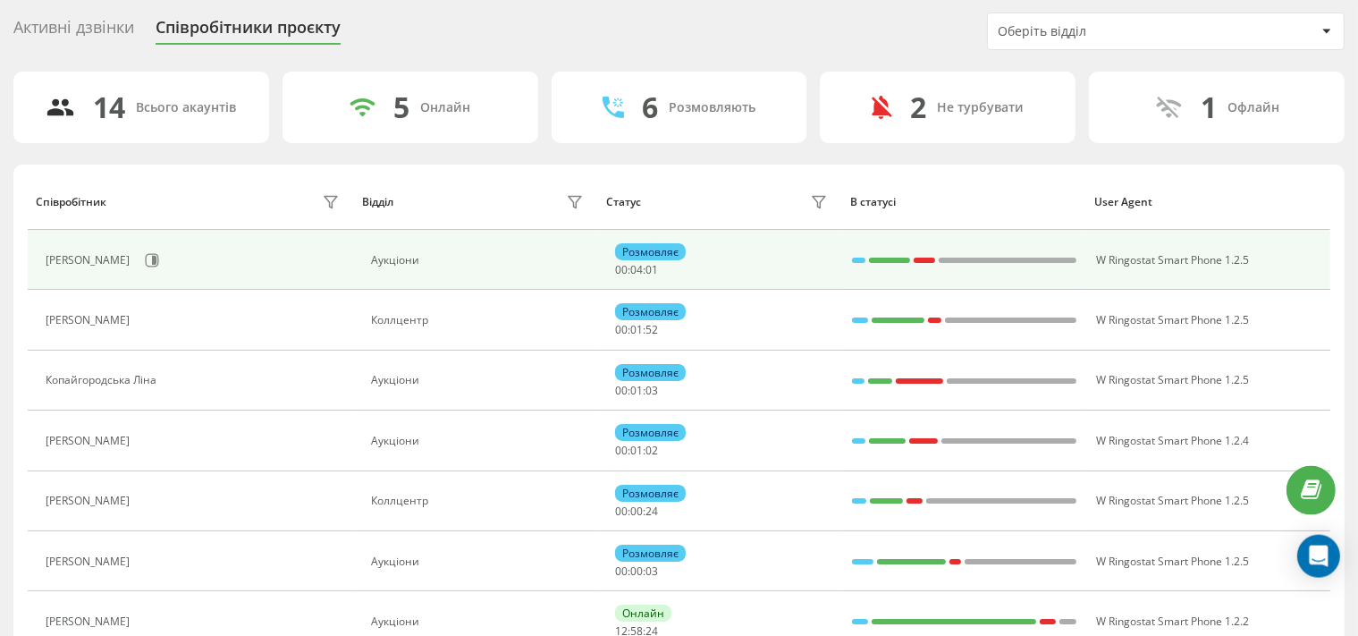
scroll to position [94, 0]
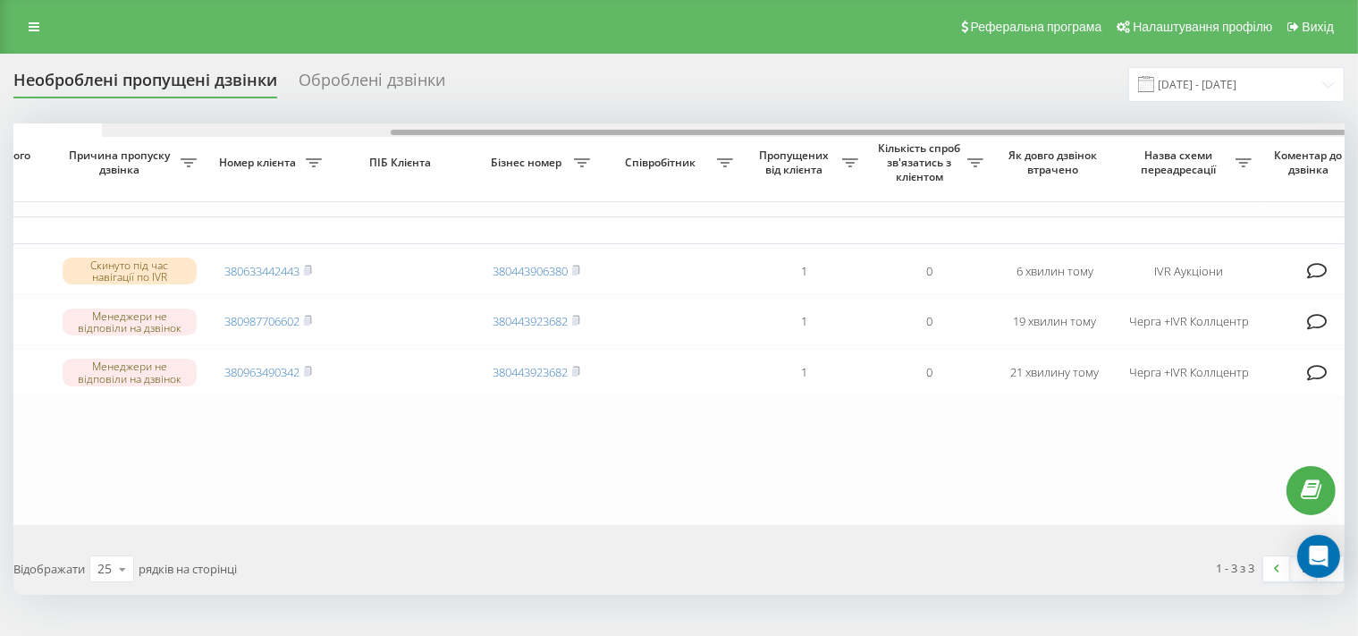
scroll to position [0, 457]
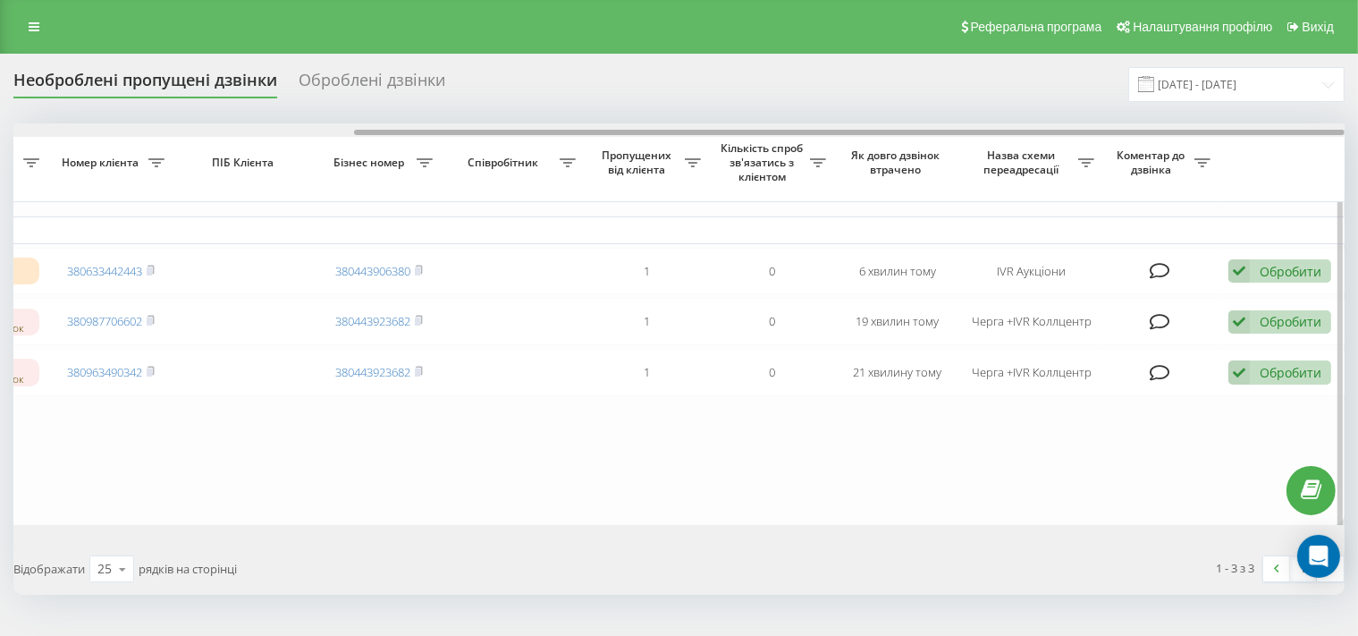
drag, startPoint x: 595, startPoint y: 134, endPoint x: 954, endPoint y: 132, distance: 358.5
click at [954, 132] on div at bounding box center [849, 132] width 990 height 5
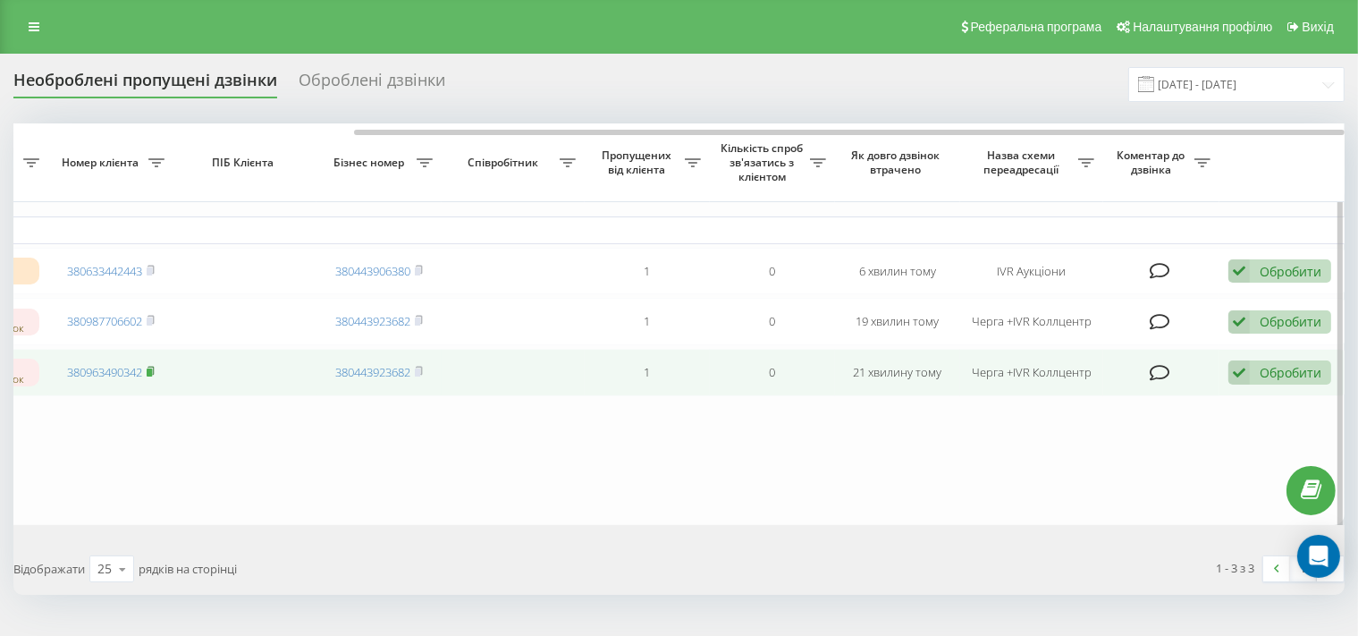
click at [152, 376] on rect at bounding box center [149, 372] width 5 height 8
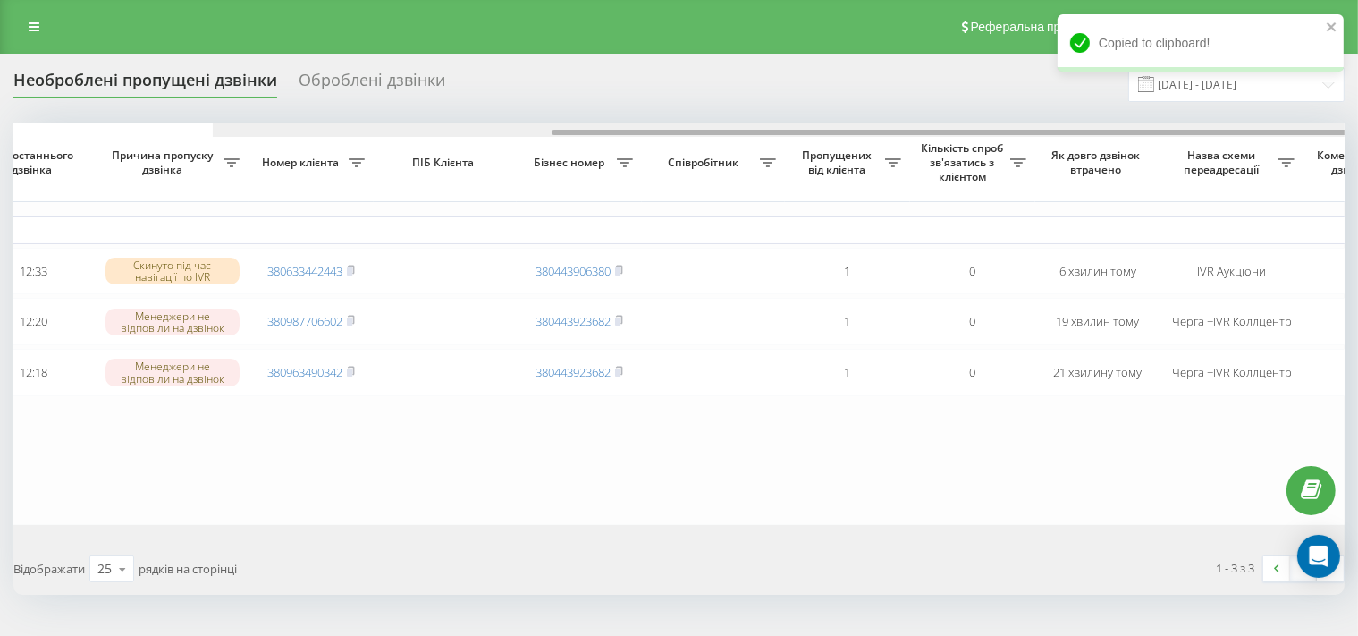
scroll to position [0, 0]
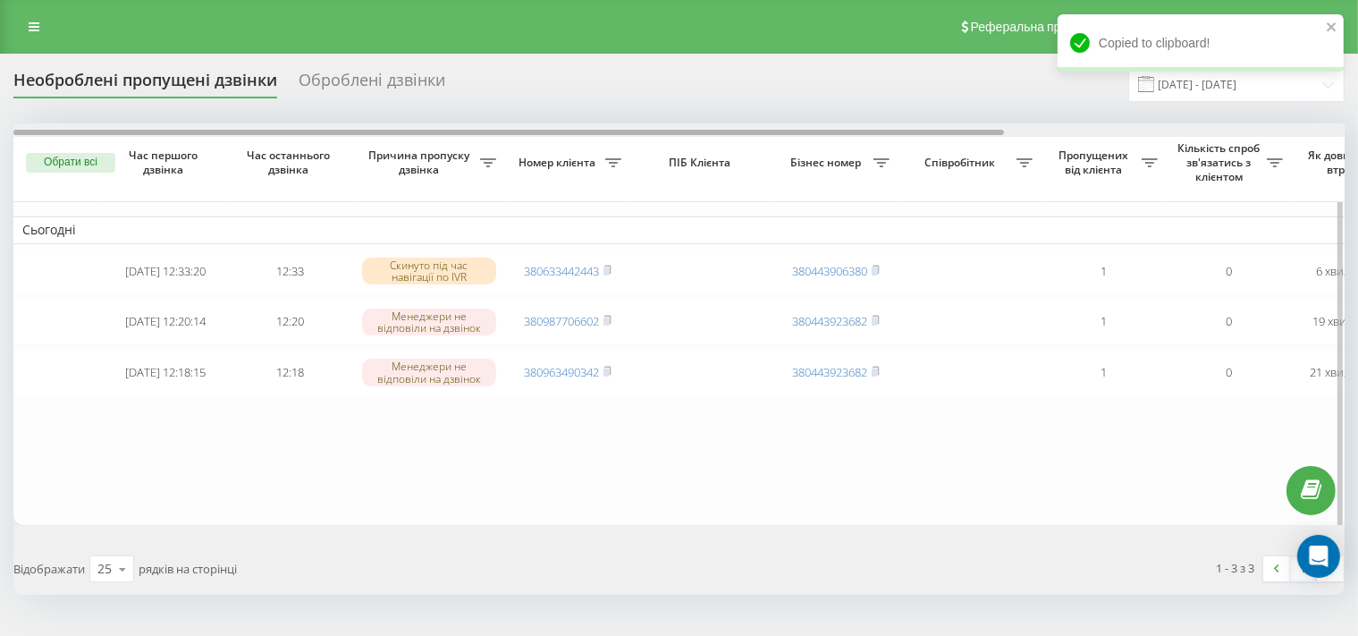
drag, startPoint x: 505, startPoint y: 134, endPoint x: 51, endPoint y: 134, distance: 454.1
click at [51, 134] on div at bounding box center [508, 132] width 990 height 5
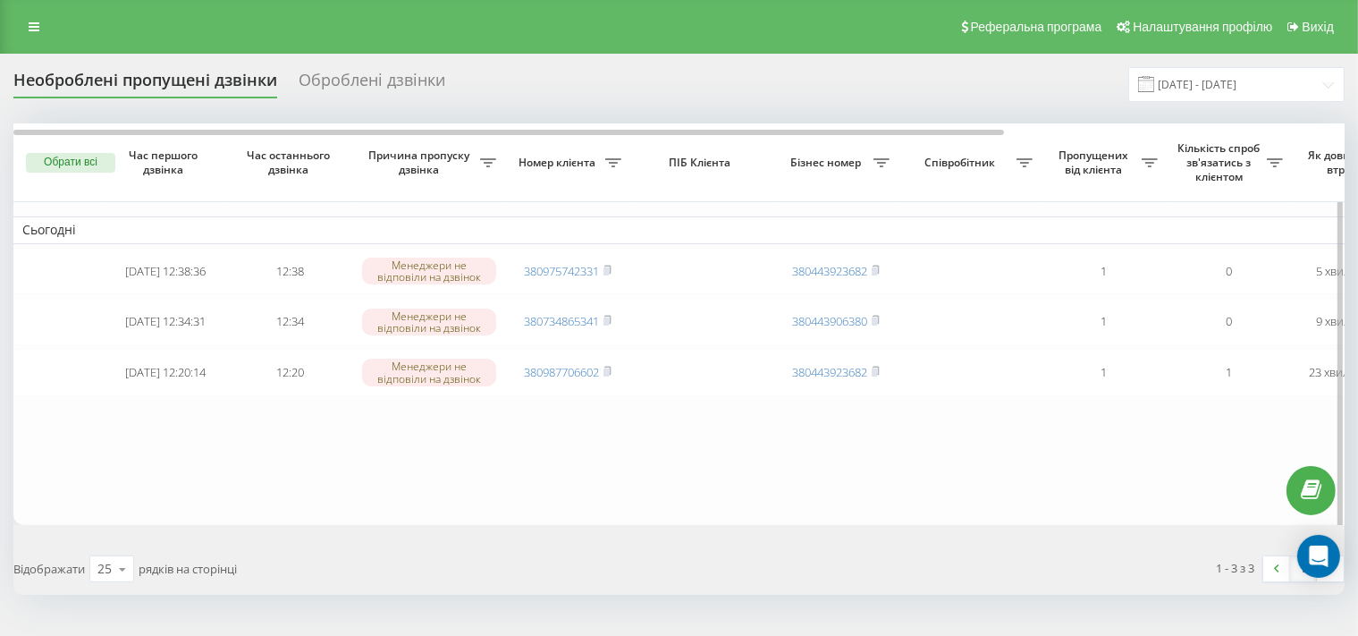
scroll to position [0, 457]
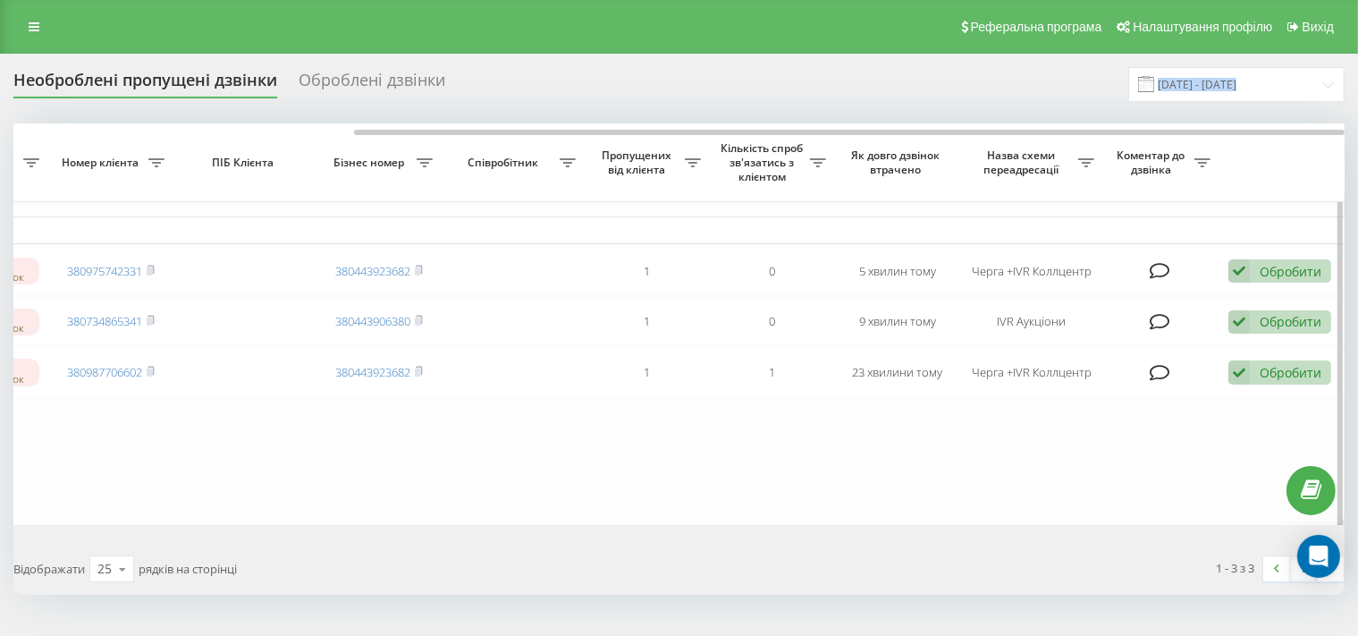
drag, startPoint x: 258, startPoint y: 129, endPoint x: 880, endPoint y: 101, distance: 622.8
click at [880, 123] on div "Обрати всі Час першого дзвінка Час останнього дзвінка Причина пропуску дзвінка …" at bounding box center [678, 323] width 1331 height 401
click at [608, 475] on table "Сьогодні [DATE] 12:38:36 12:38 Менеджери не відповіли на дзвінок 380975742331 3…" at bounding box center [451, 323] width 1788 height 401
drag, startPoint x: 152, startPoint y: 377, endPoint x: 440, endPoint y: 452, distance: 297.5
click at [151, 376] on rect at bounding box center [149, 372] width 5 height 8
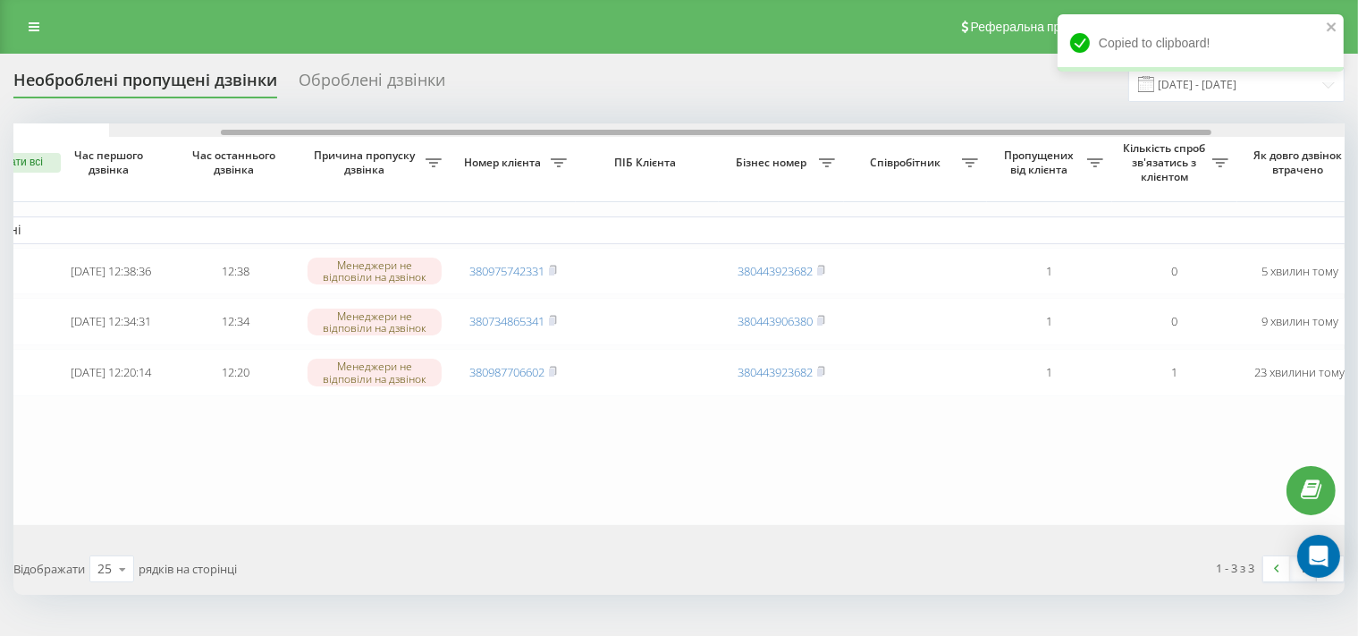
scroll to position [0, 0]
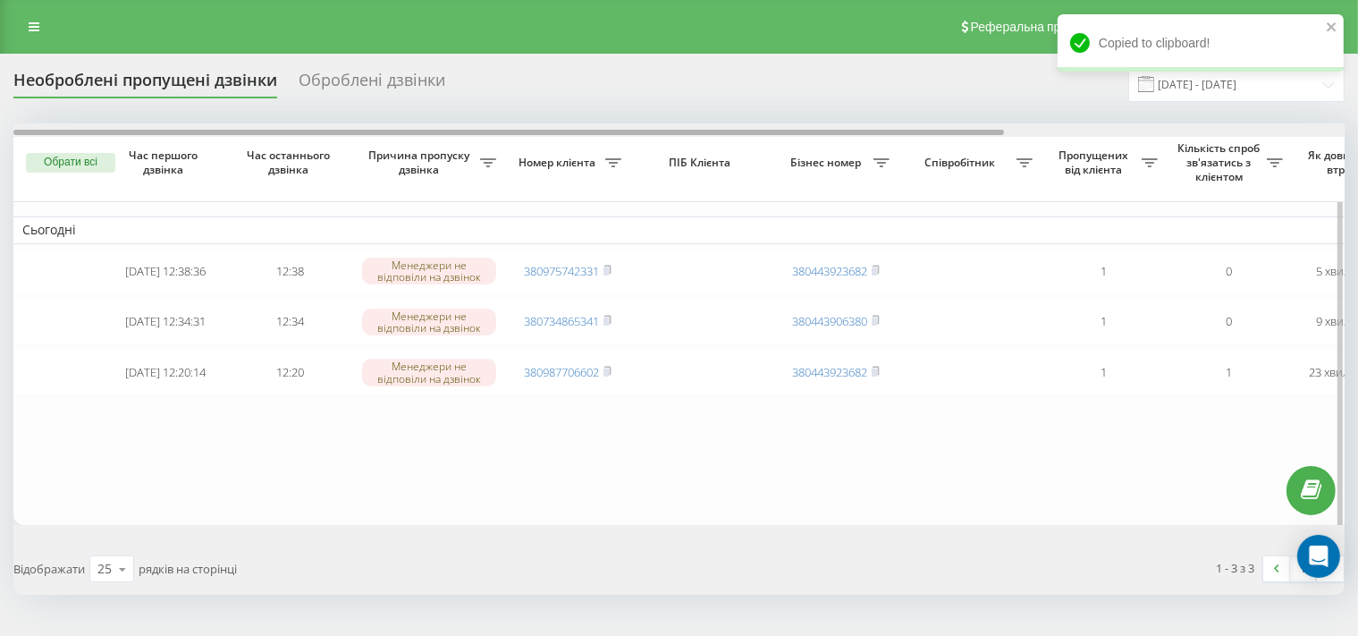
drag, startPoint x: 667, startPoint y: 131, endPoint x: 256, endPoint y: 179, distance: 413.9
click at [256, 179] on div "Обрати всі Час першого дзвінка Час останнього дзвінка Причина пропуску дзвінка …" at bounding box center [678, 323] width 1331 height 401
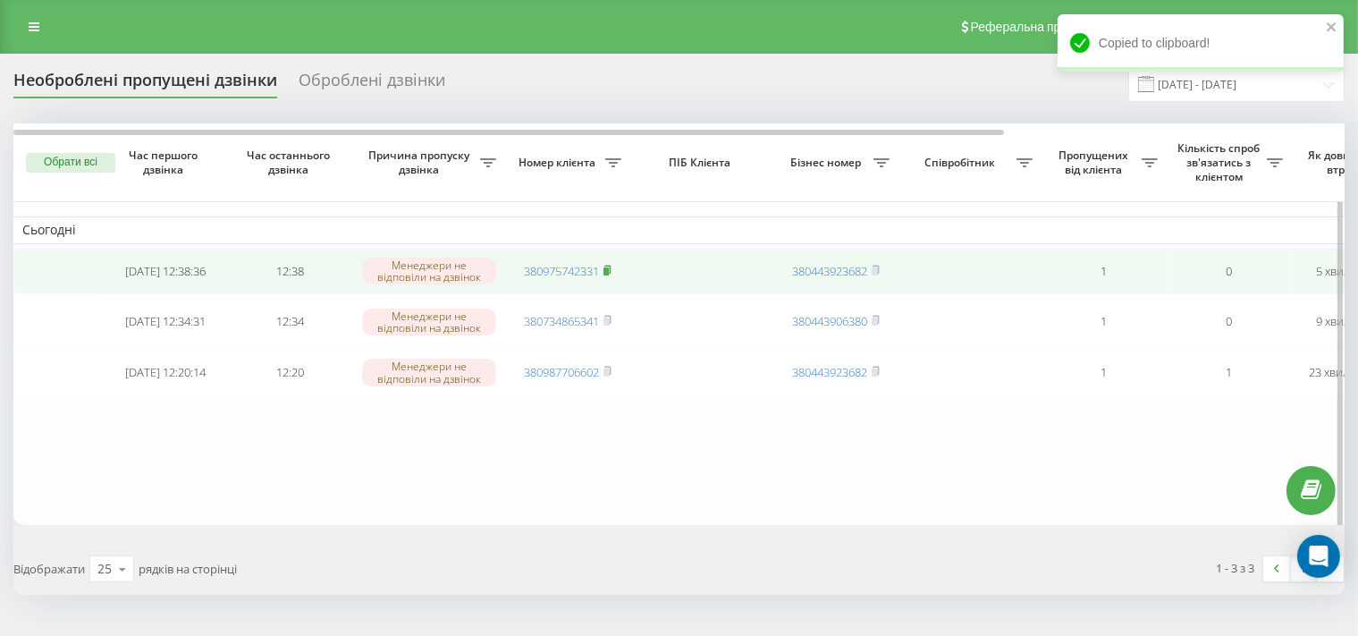
click at [609, 270] on rect at bounding box center [605, 271] width 5 height 8
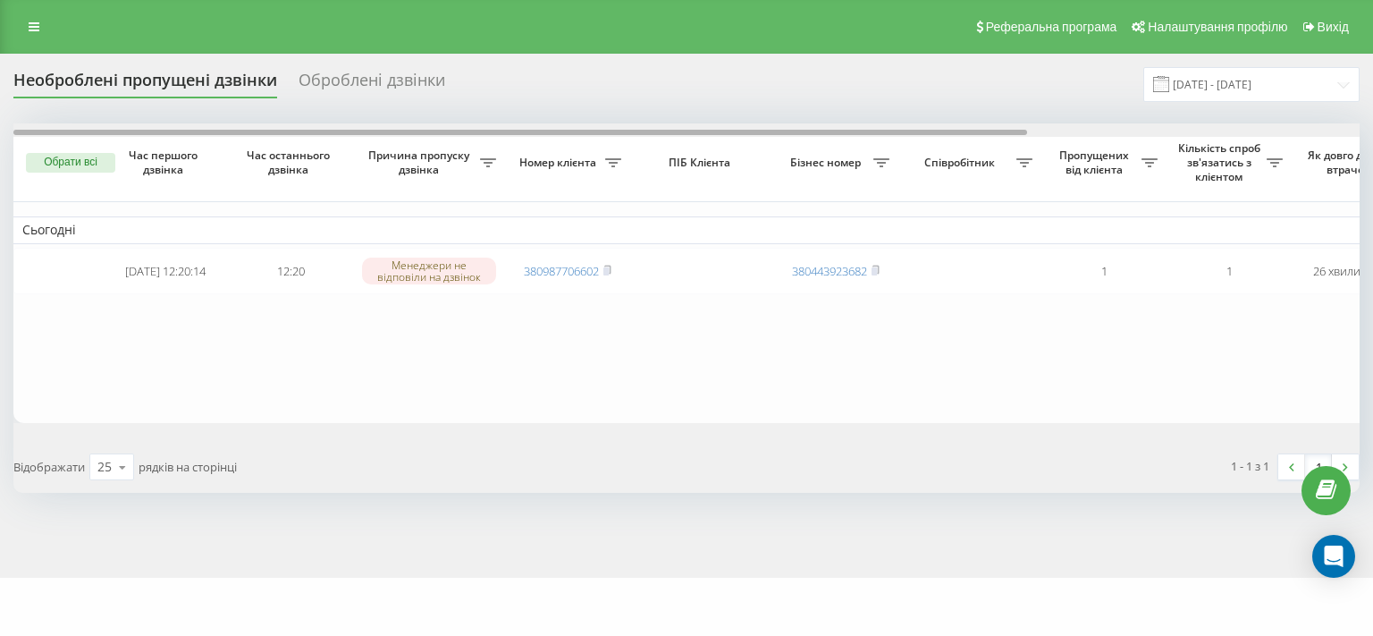
drag, startPoint x: 573, startPoint y: 132, endPoint x: 183, endPoint y: 181, distance: 392.8
click at [183, 181] on div "Обрати всі Час першого дзвінка Час останнього дзвінка Причина пропуску дзвінка …" at bounding box center [686, 272] width 1346 height 299
